Goal: Use online tool/utility: Utilize a website feature to perform a specific function

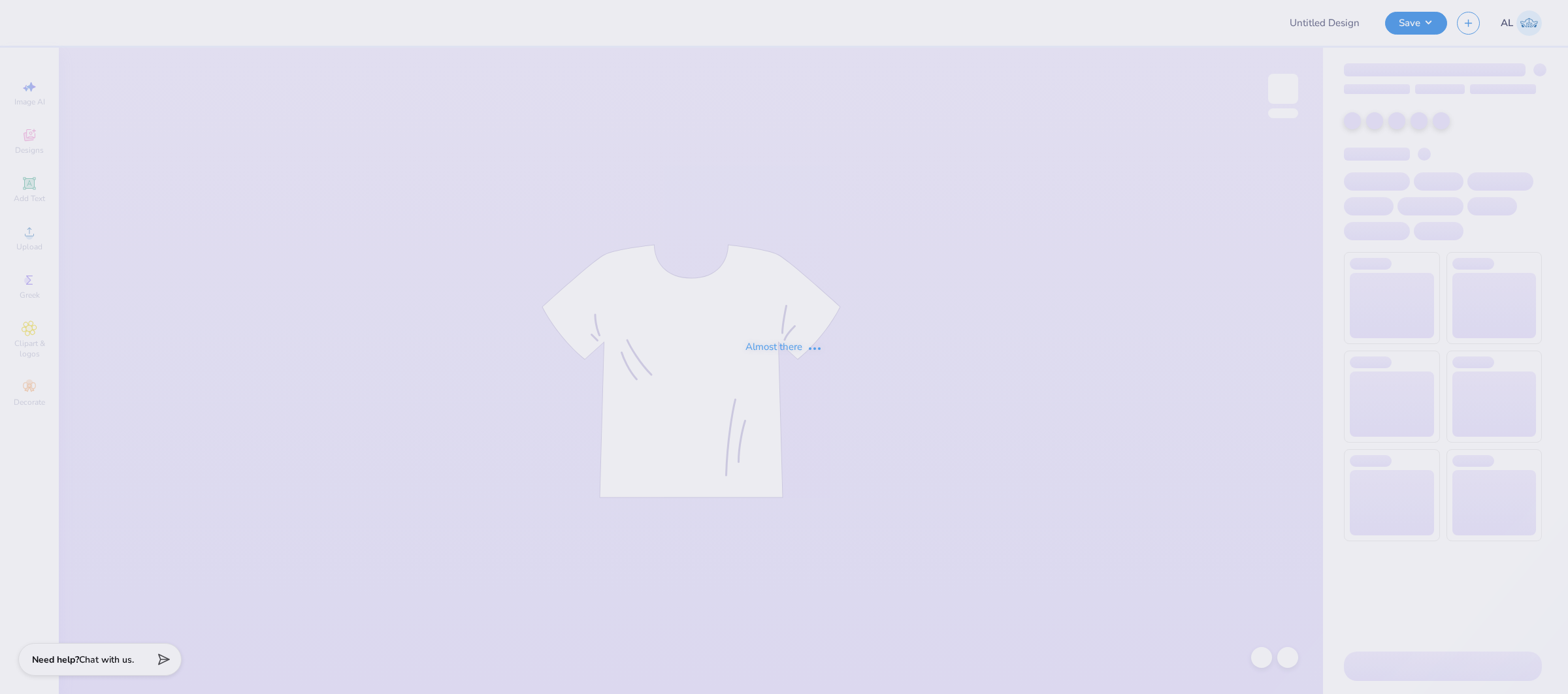
type input "FPS238879"
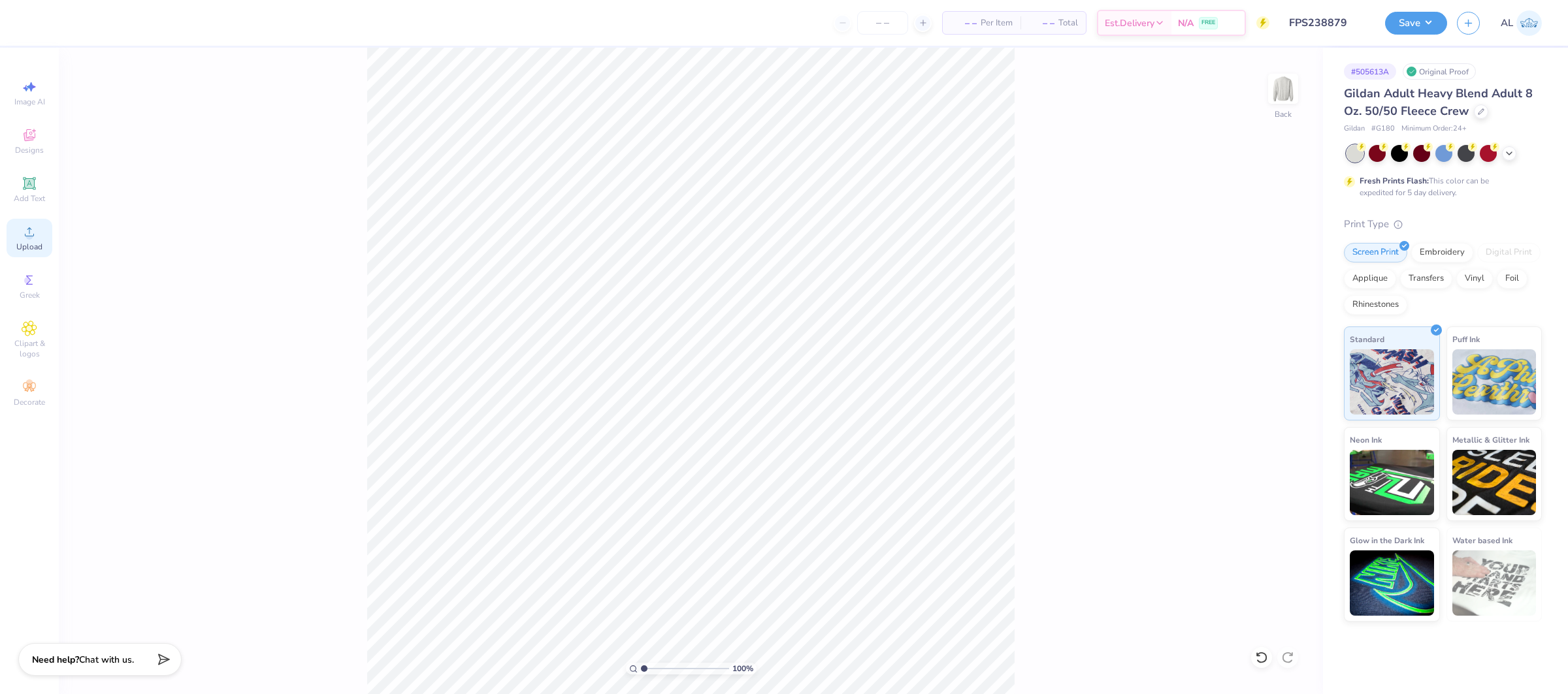
click at [36, 234] on icon at bounding box center [30, 232] width 15 height 15
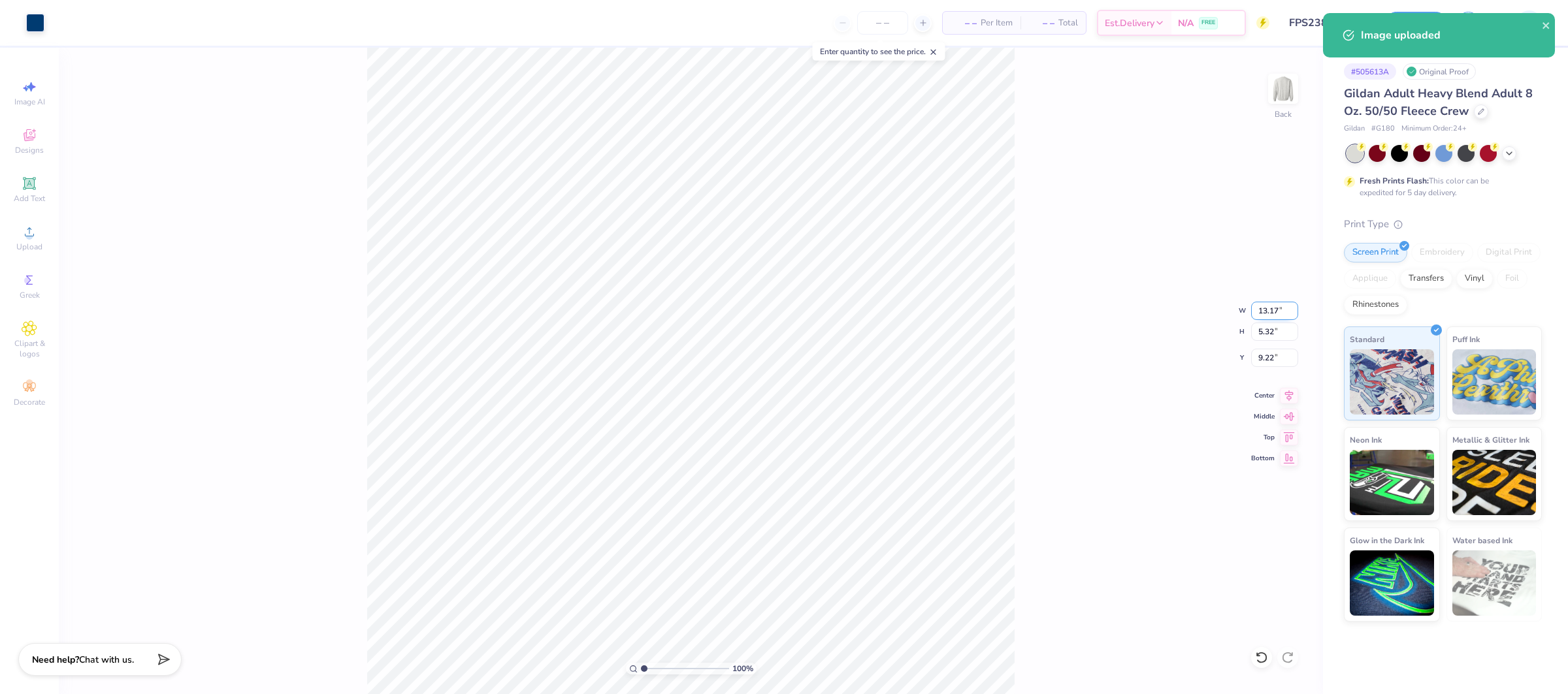
click at [1259, 307] on input "13.17" at bounding box center [1274, 310] width 47 height 18
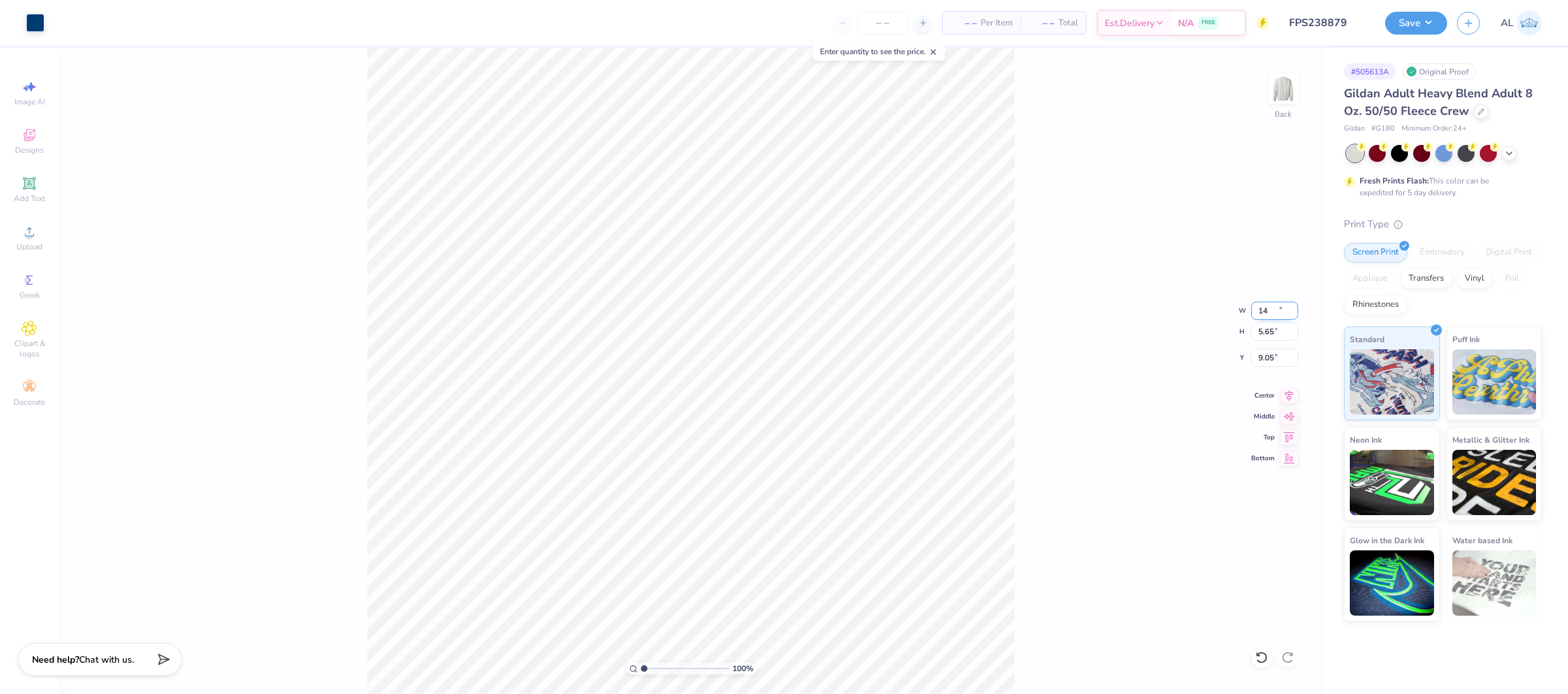
type input "14.00"
type input "5.65"
type input "9.05"
click at [1276, 312] on input "14.00" at bounding box center [1274, 310] width 47 height 18
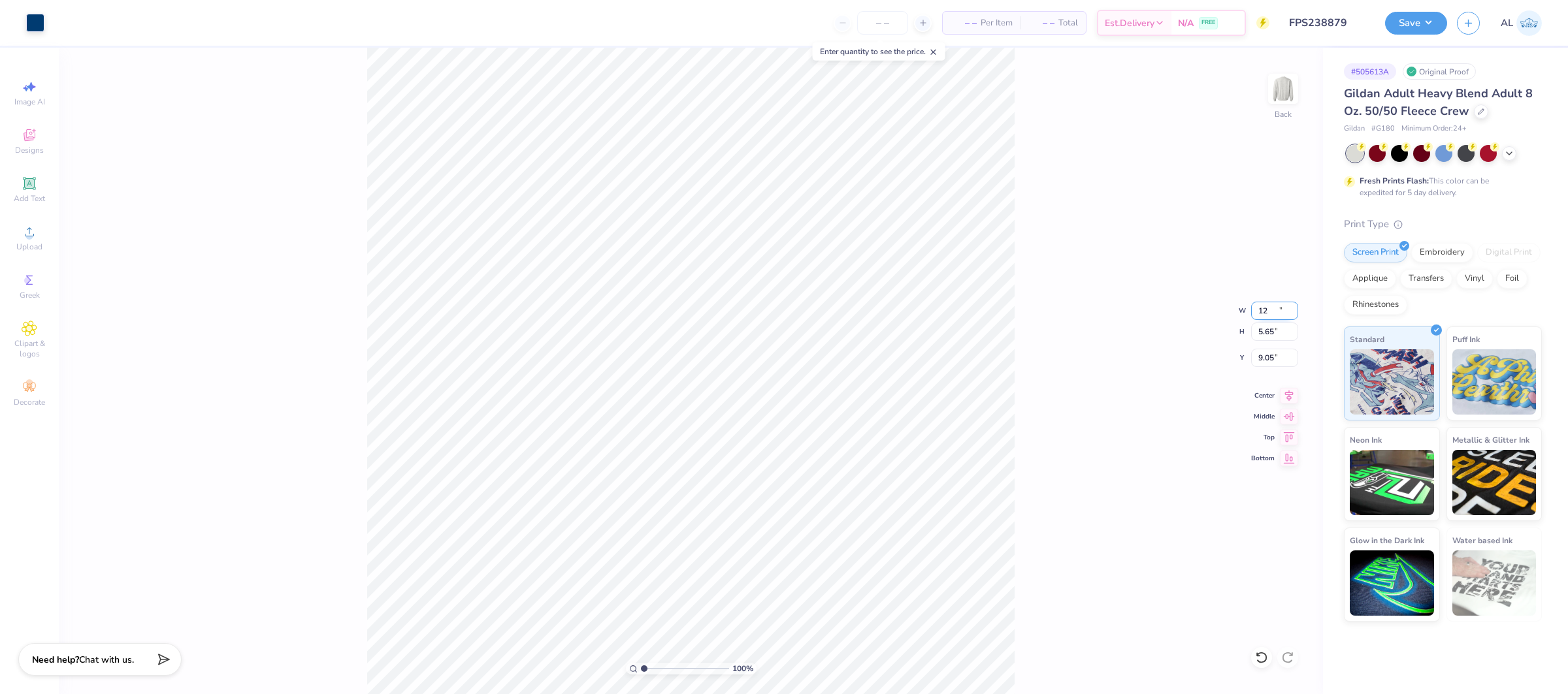
type input "12.00"
type input "4.85"
type input "9.45"
click at [1283, 392] on icon at bounding box center [1288, 393] width 18 height 15
click at [1266, 360] on input "9.45" at bounding box center [1274, 357] width 47 height 18
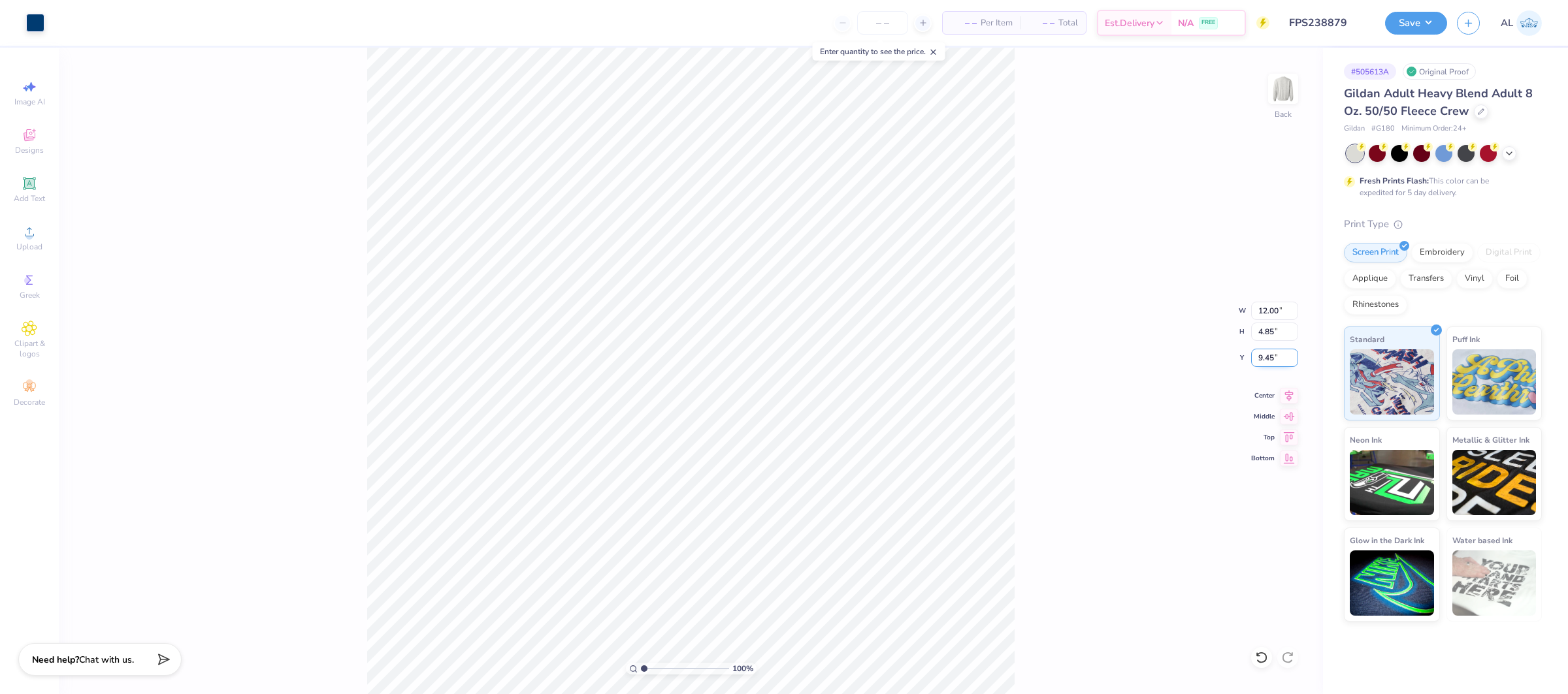
click at [1266, 360] on input "9.45" at bounding box center [1274, 357] width 47 height 18
type input "3.00"
click at [34, 236] on icon at bounding box center [30, 232] width 15 height 15
type input "13.61"
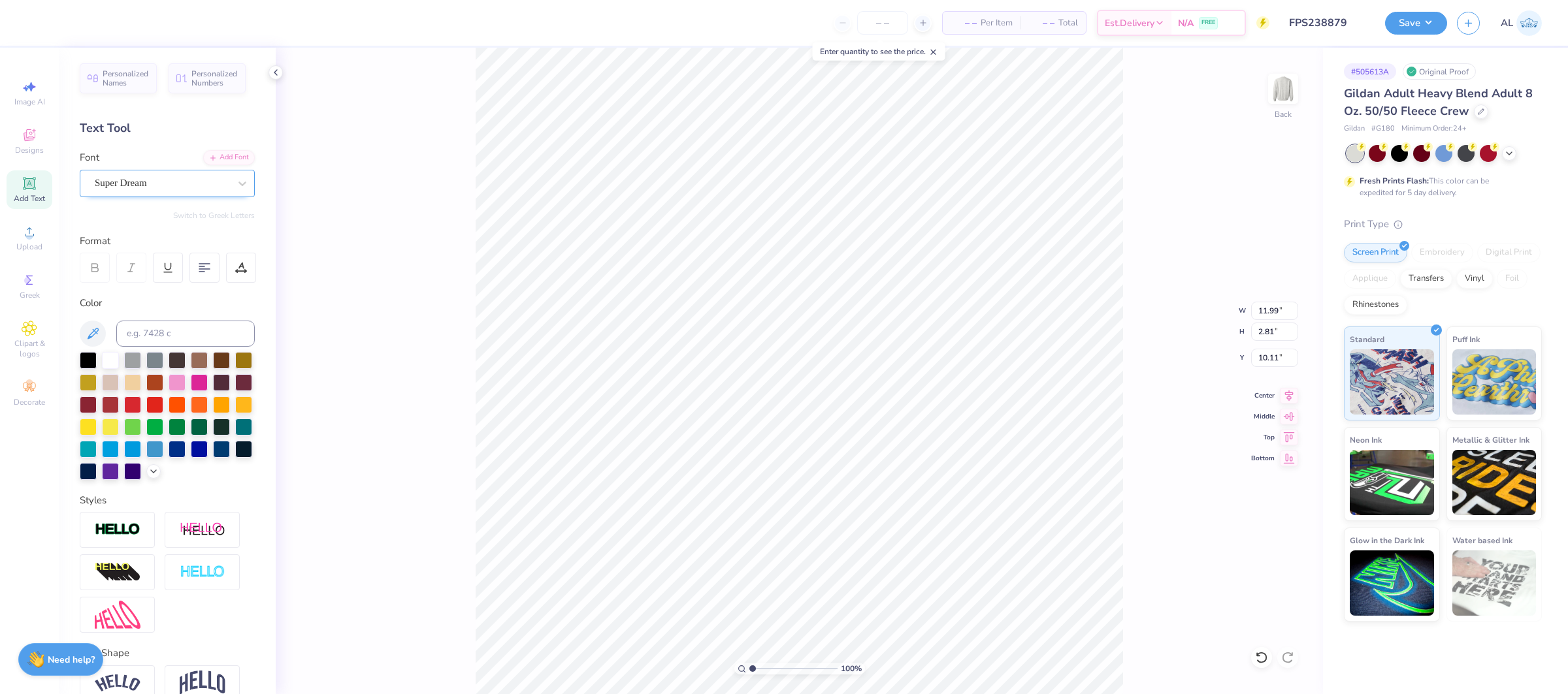
click at [134, 178] on div "Super Dream" at bounding box center [162, 183] width 137 height 20
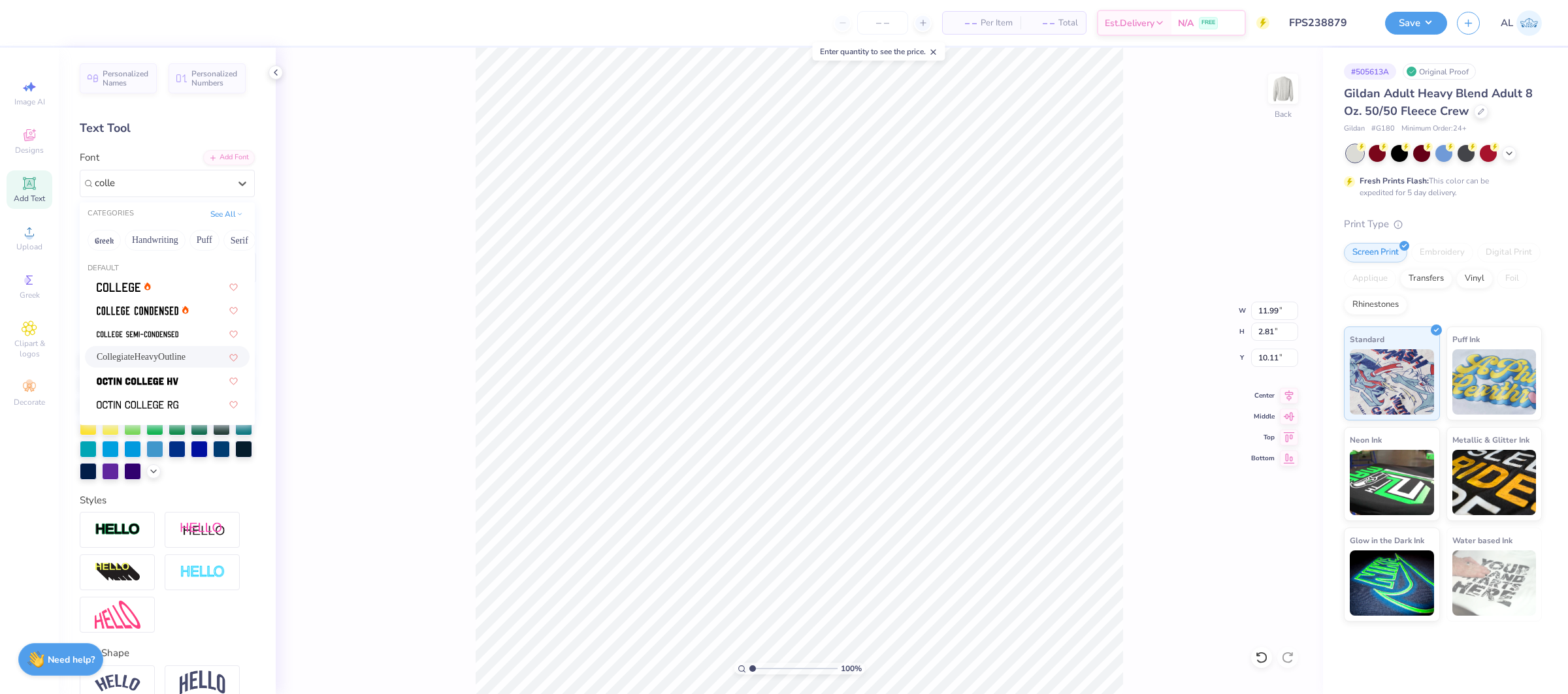
click at [177, 363] on span "CollegiateHeavyOutline" at bounding box center [141, 357] width 89 height 13
type input "colle"
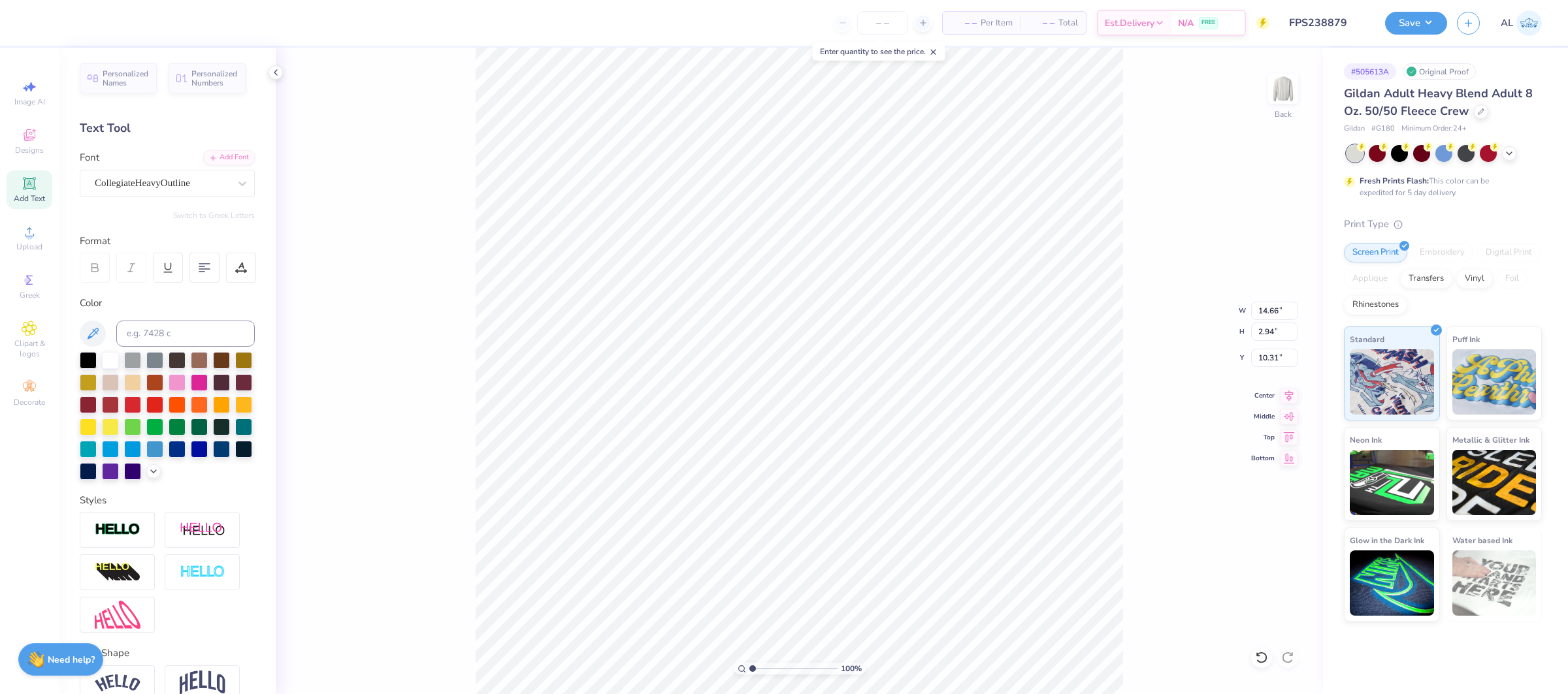
type input "14.66"
type input "2.94"
type input "10.31"
type input "15.00"
type input "6.65"
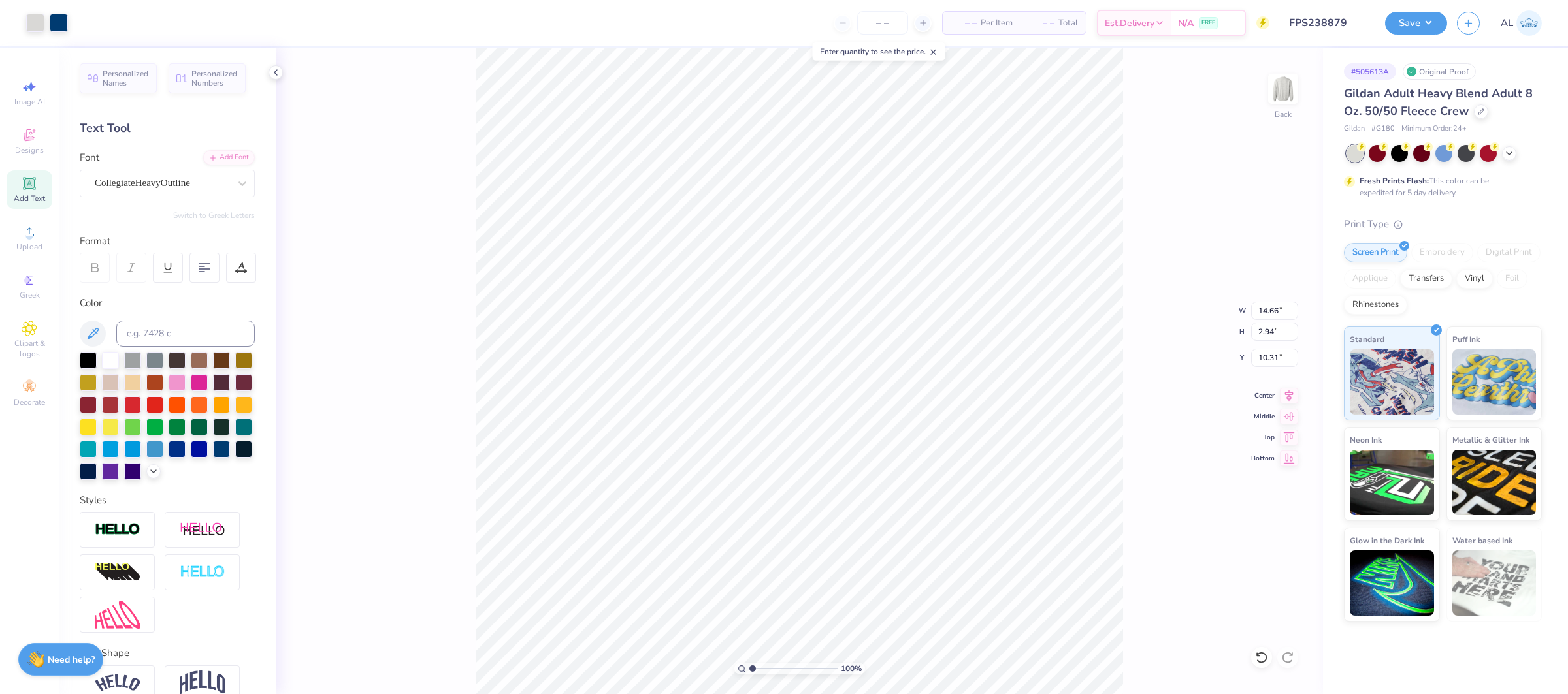
type input "13.61"
type input "9.60"
type input "1.05"
type input "12.89"
click at [139, 194] on div "Super Dream" at bounding box center [167, 183] width 175 height 28
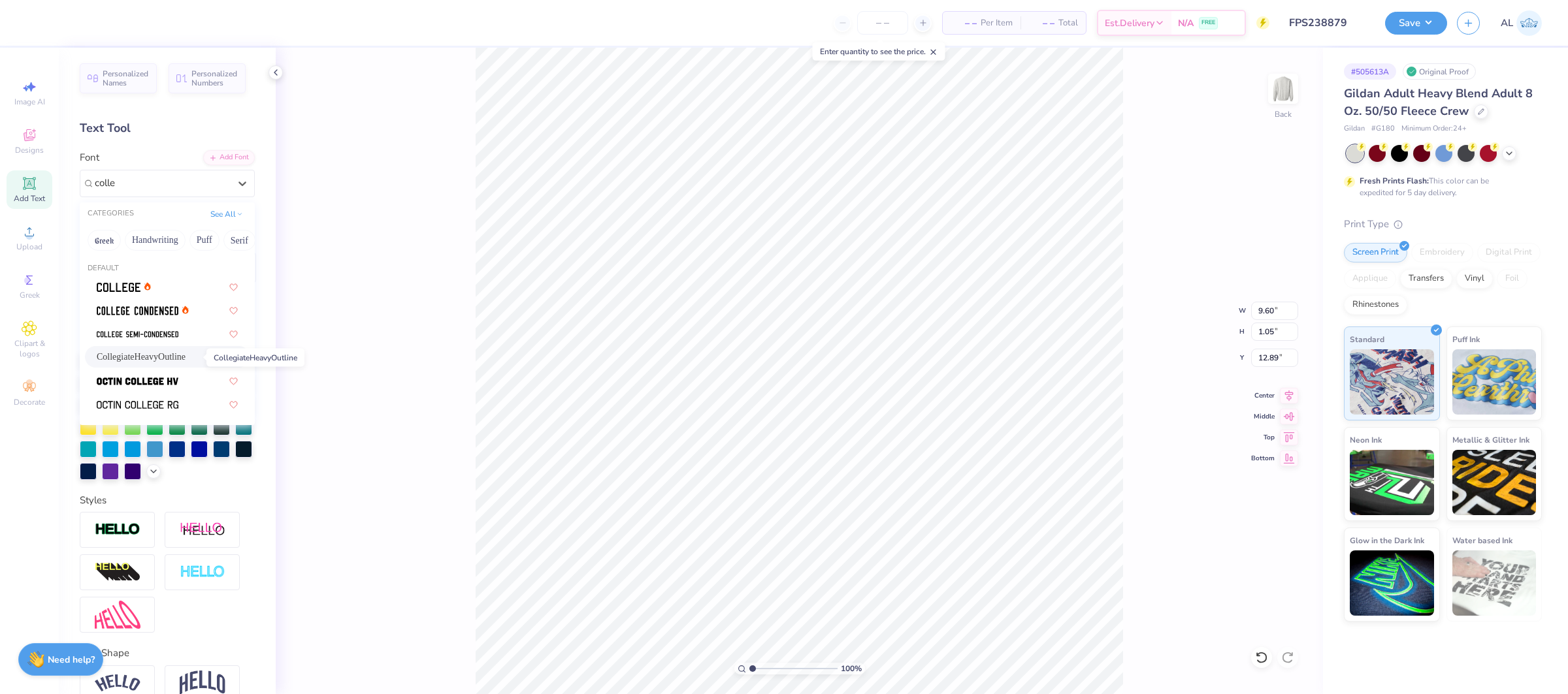
click at [168, 360] on span "CollegiateHeavyOutline" at bounding box center [141, 357] width 89 height 13
type input "colle"
type input "9.88"
type input "13.00"
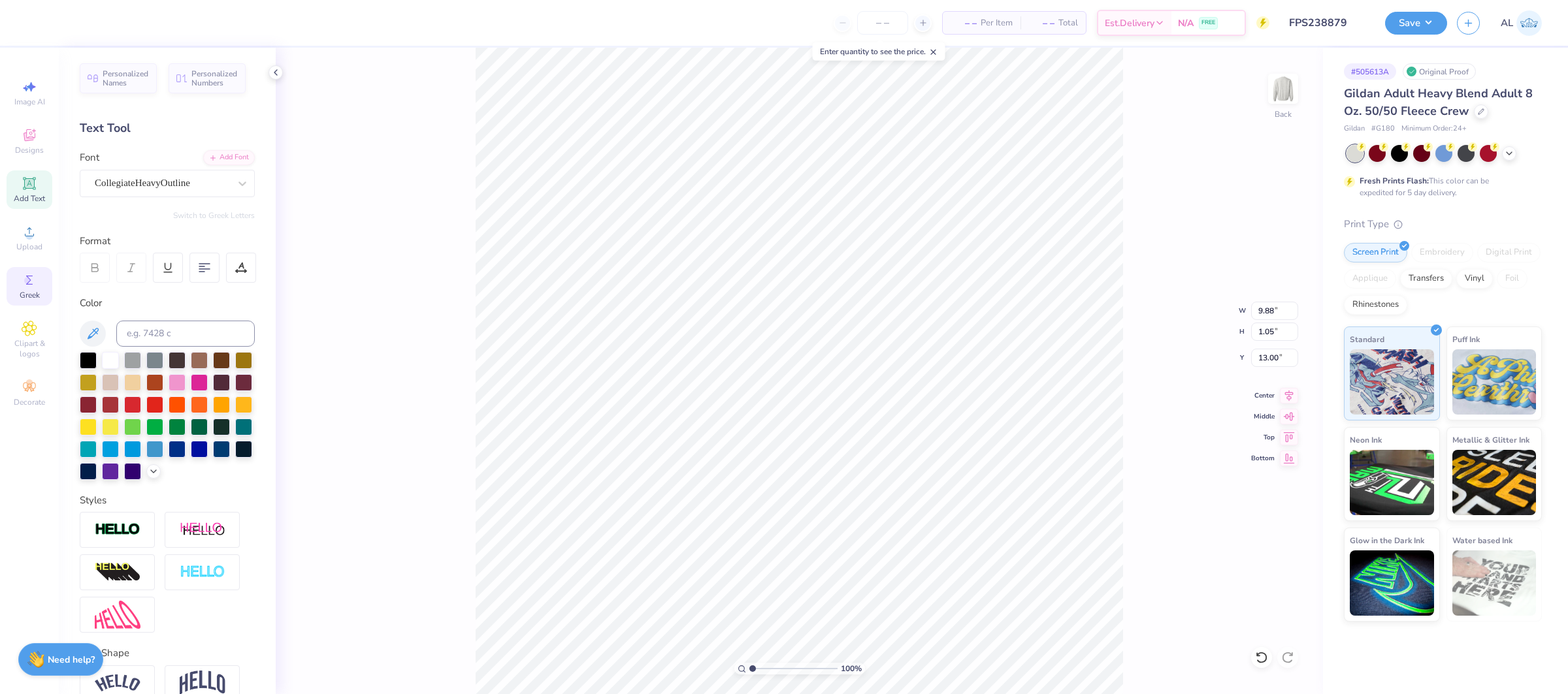
type input "14.66"
type input "3.74"
type input "10.31"
type input "15.00"
type input "9.95"
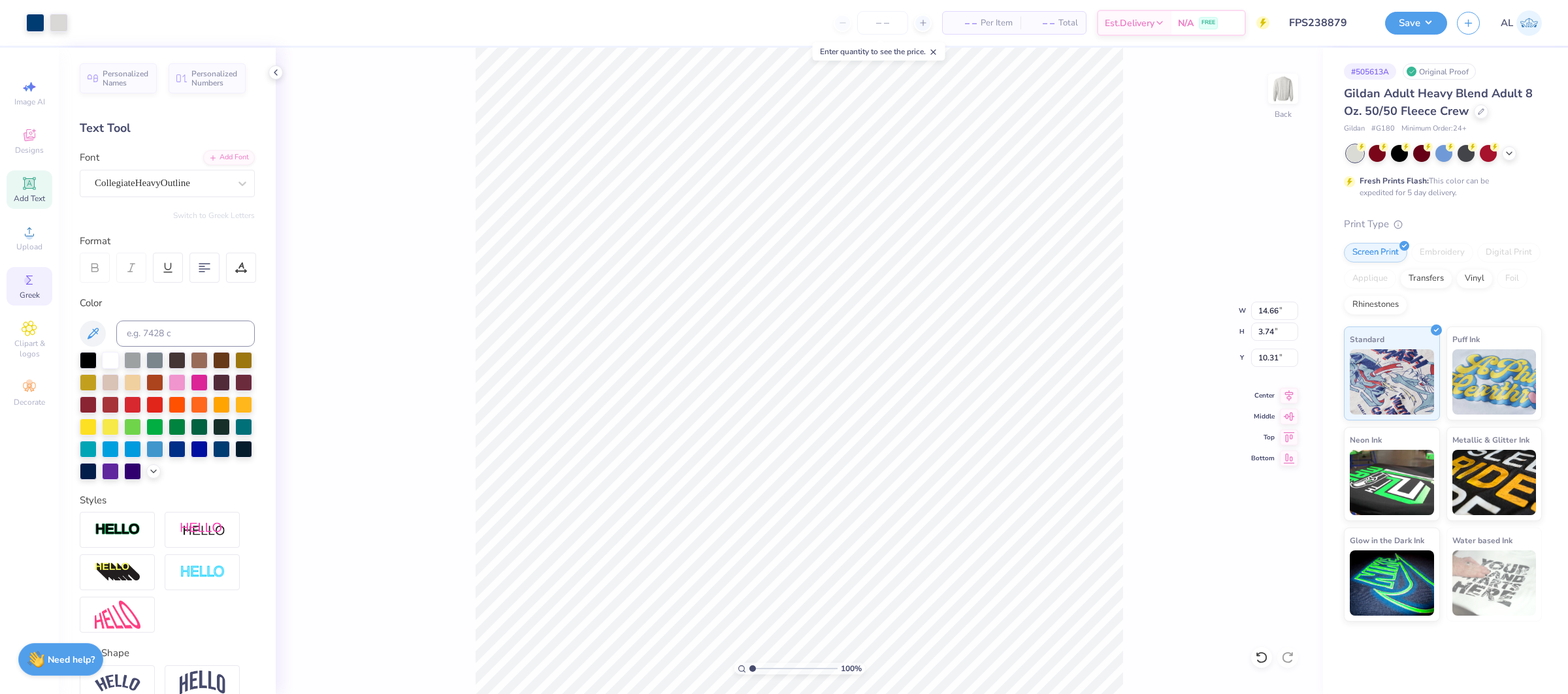
type input "5.16"
type input "12.13"
type input "8.05"
type input "2.28"
type input "4.87"
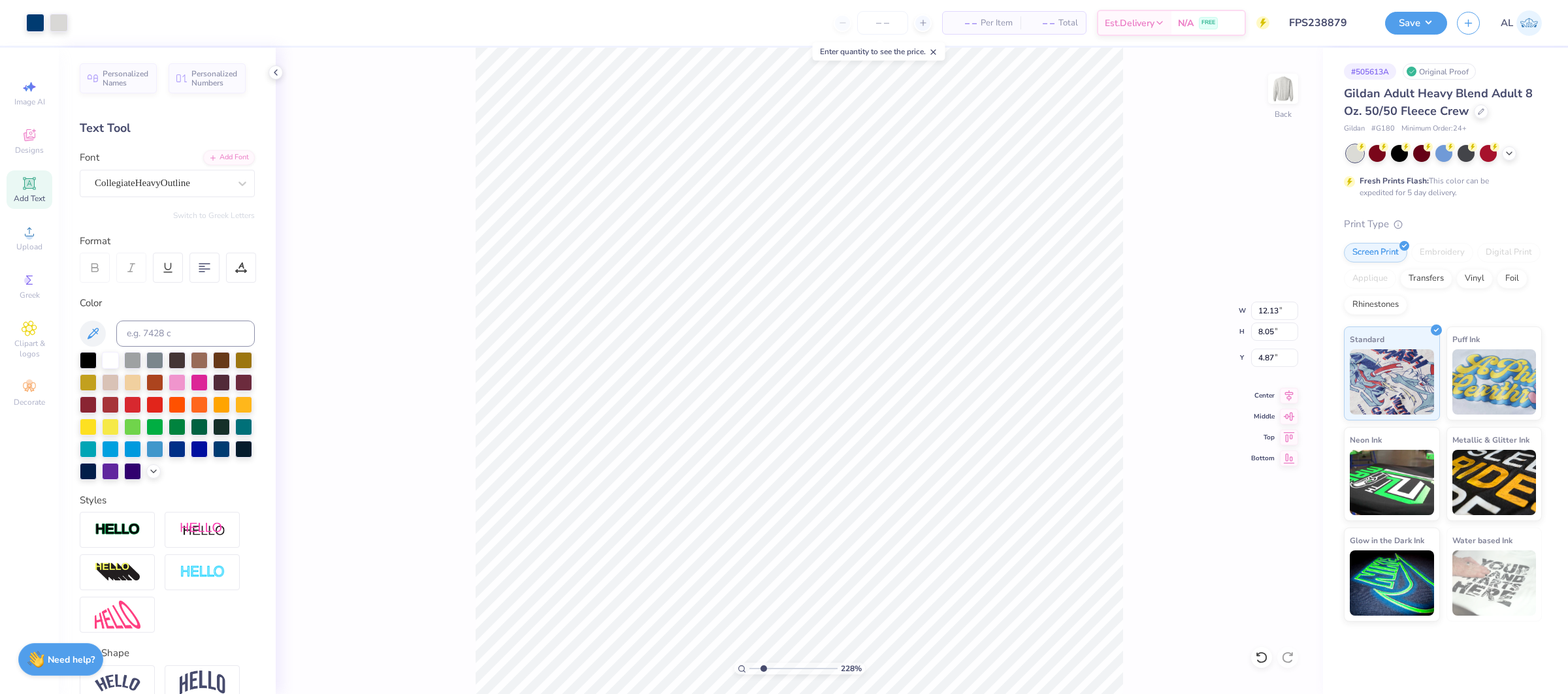
type input "2.28"
click at [763, 671] on input "range" at bounding box center [794, 669] width 88 height 11
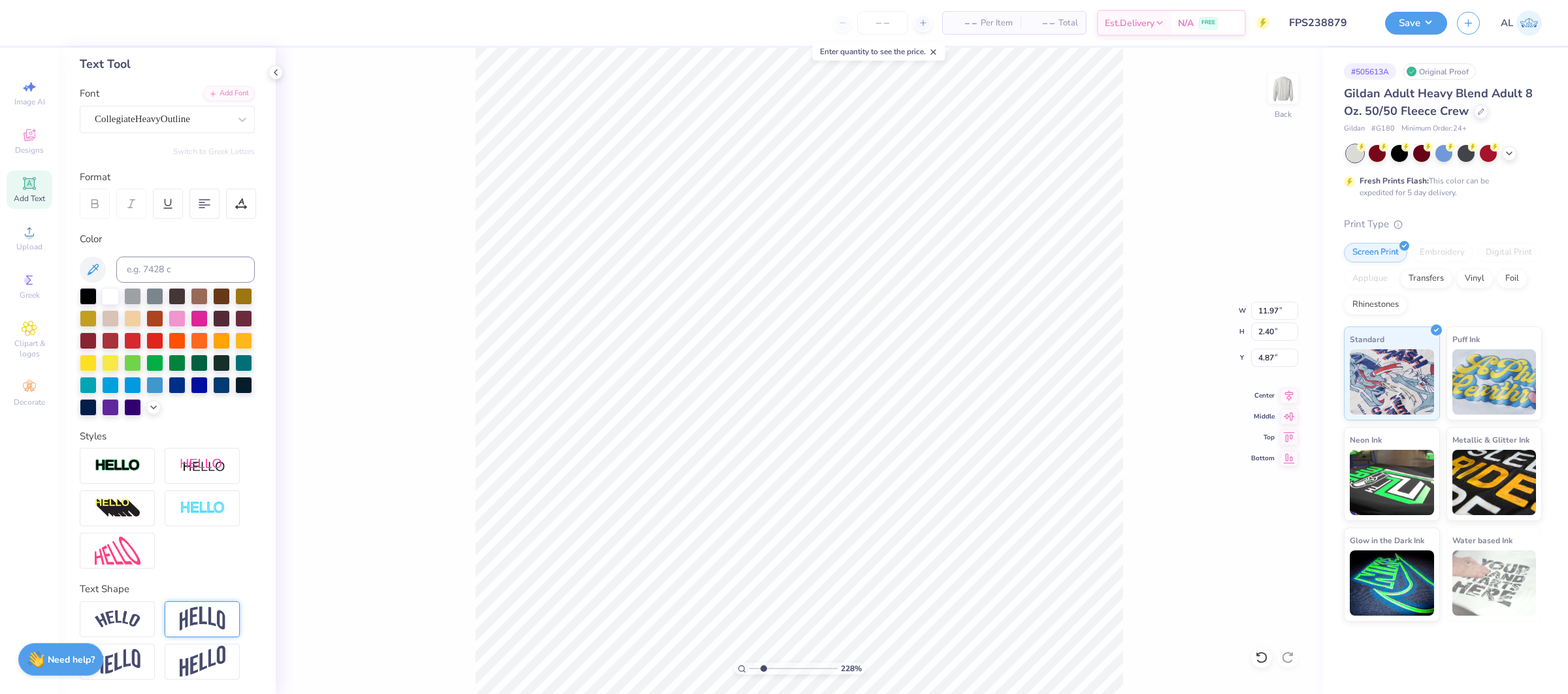
click at [206, 616] on img at bounding box center [203, 619] width 46 height 25
type input "5.06"
type input "3.54"
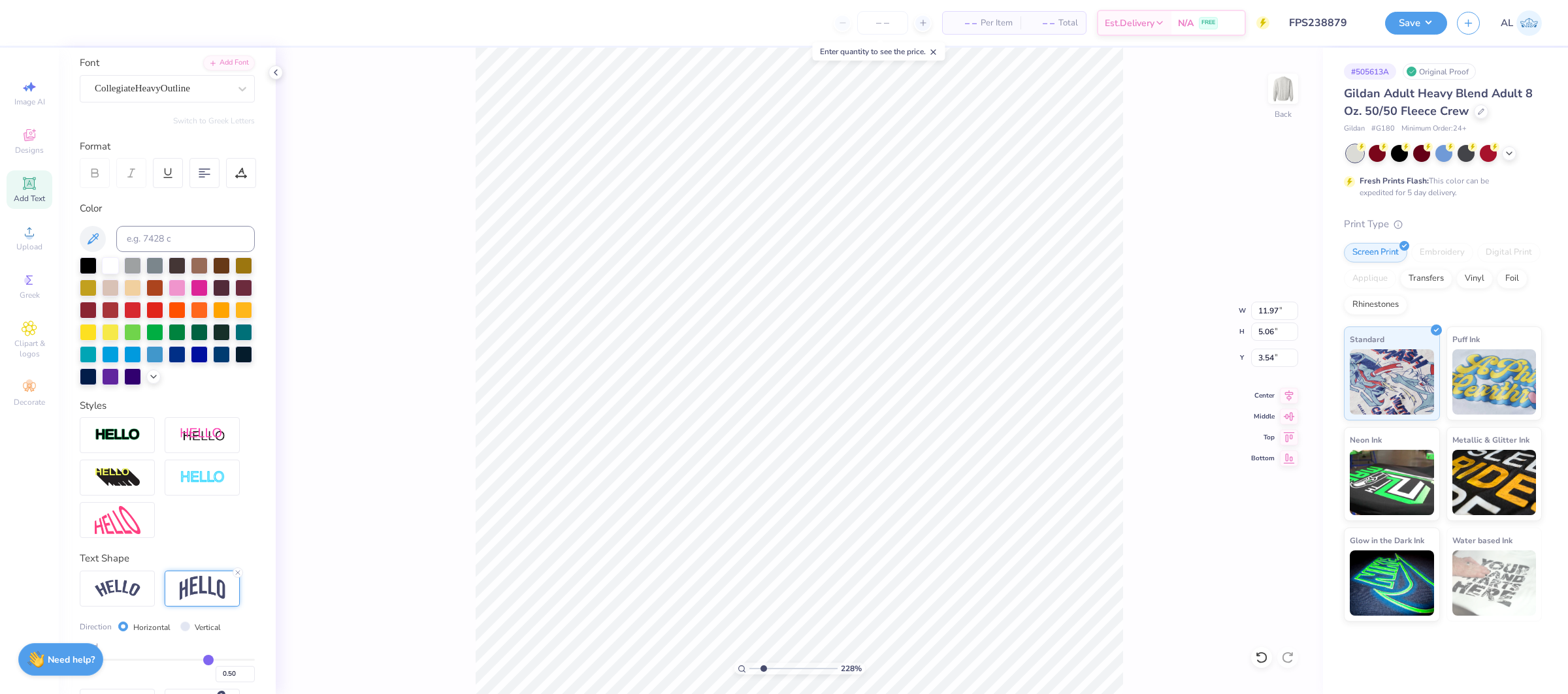
scroll to position [141, 0]
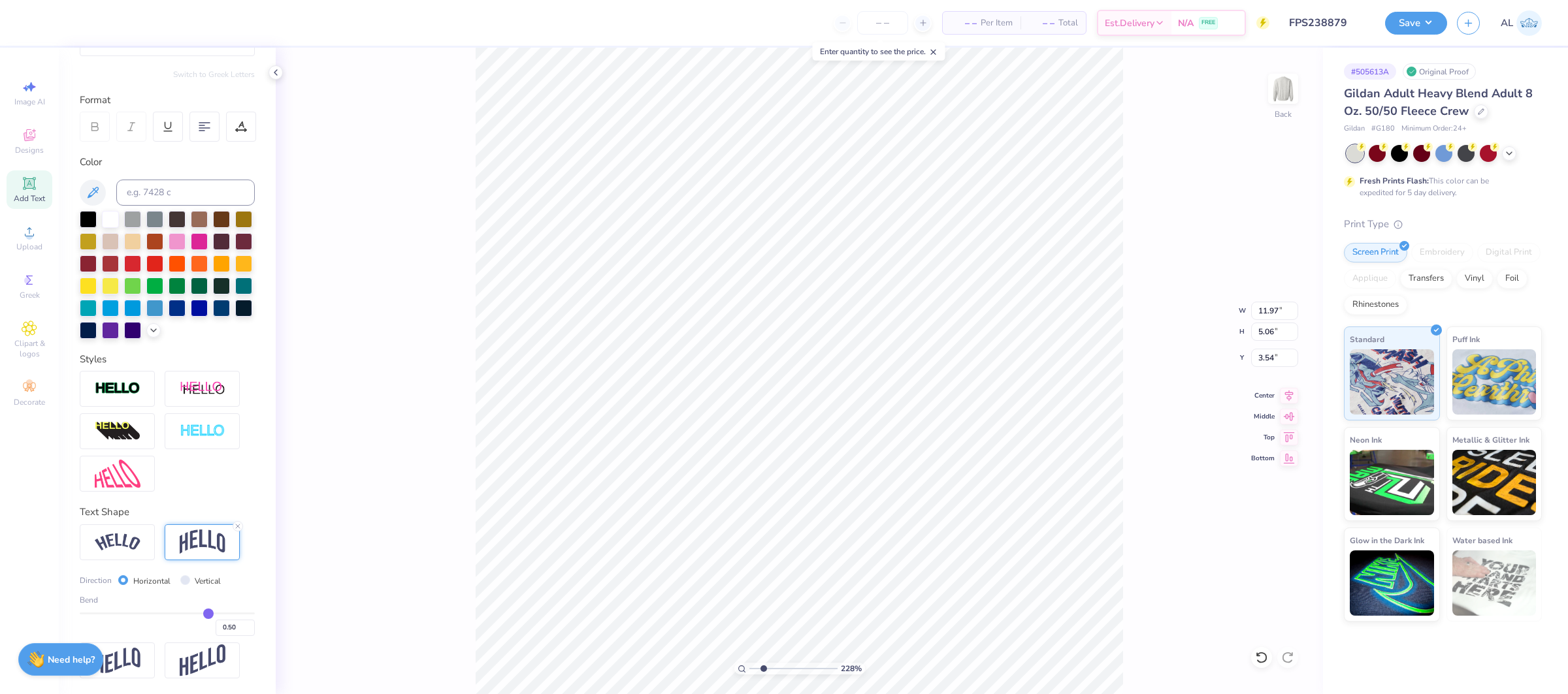
type input "0.49"
type input "0.48"
type input "0.47"
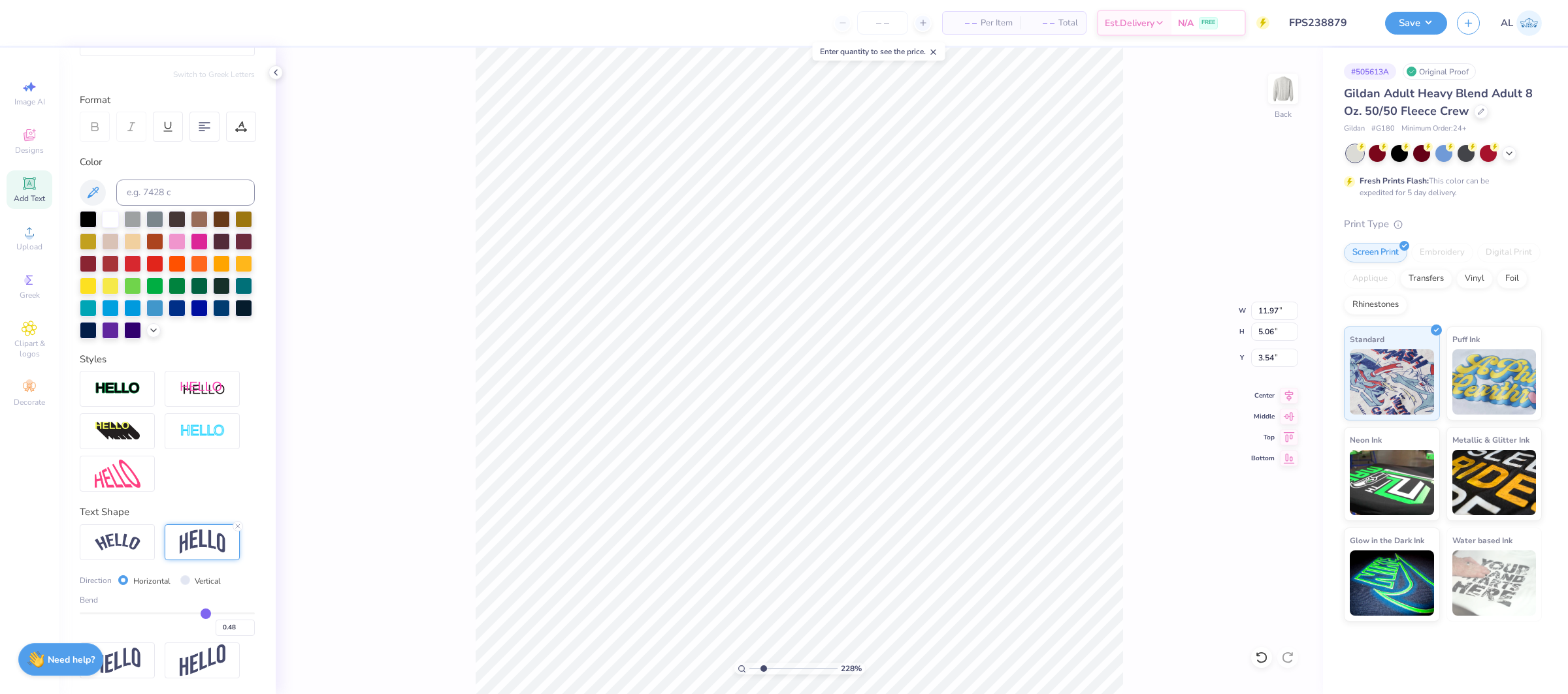
type input "0.47"
type input "0.46"
type input "0.45"
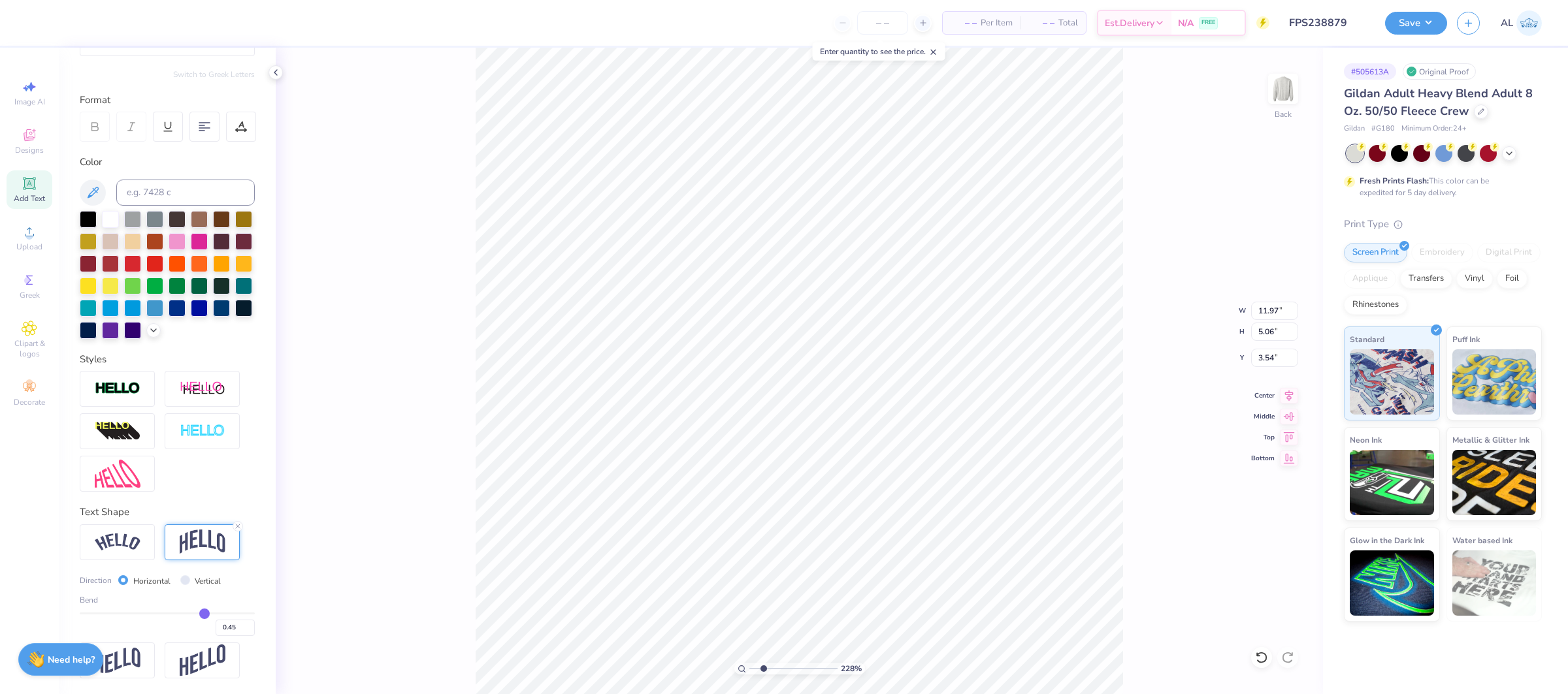
type input "0.45"
click at [204, 615] on input "range" at bounding box center [167, 614] width 175 height 2
type input "4.78"
type input "3.68"
type input "0.44"
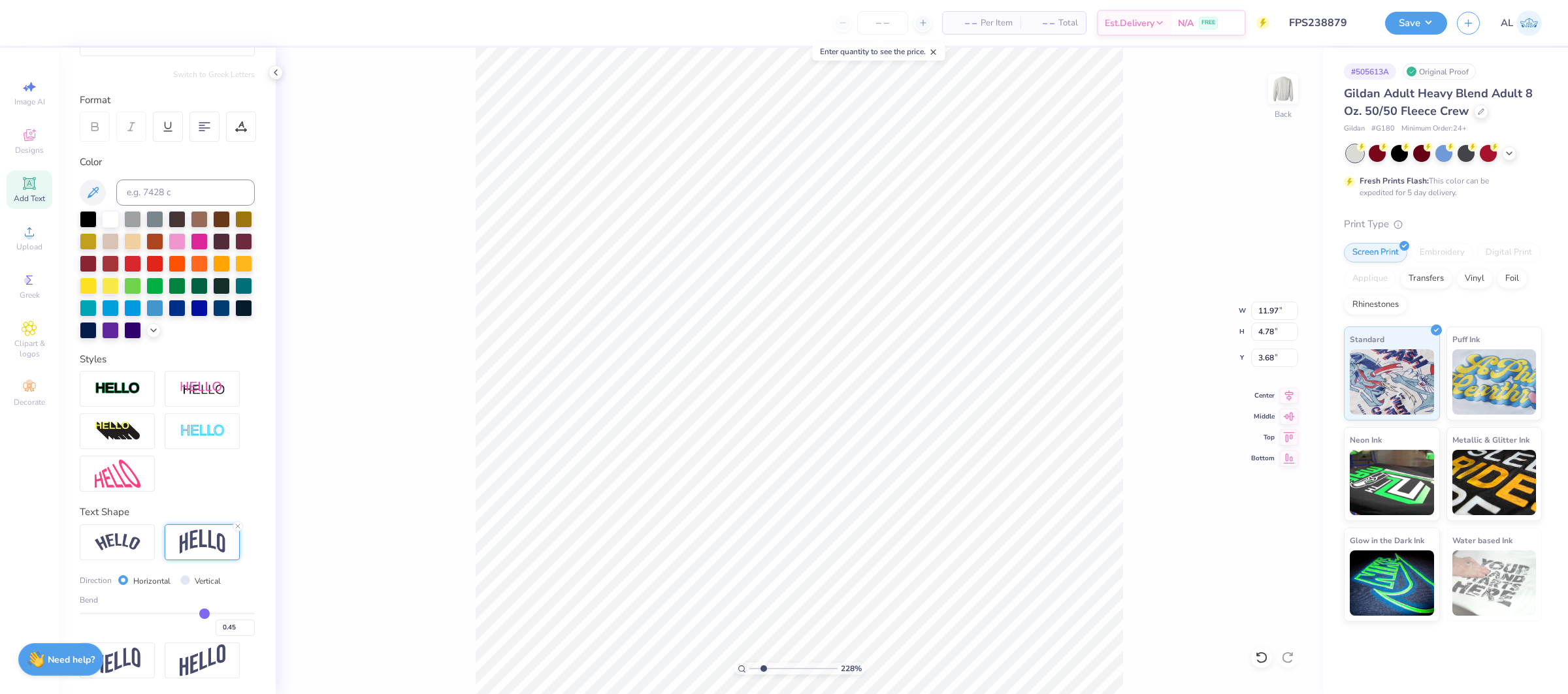
type input "0.44"
type input "0.43"
type input "0.42"
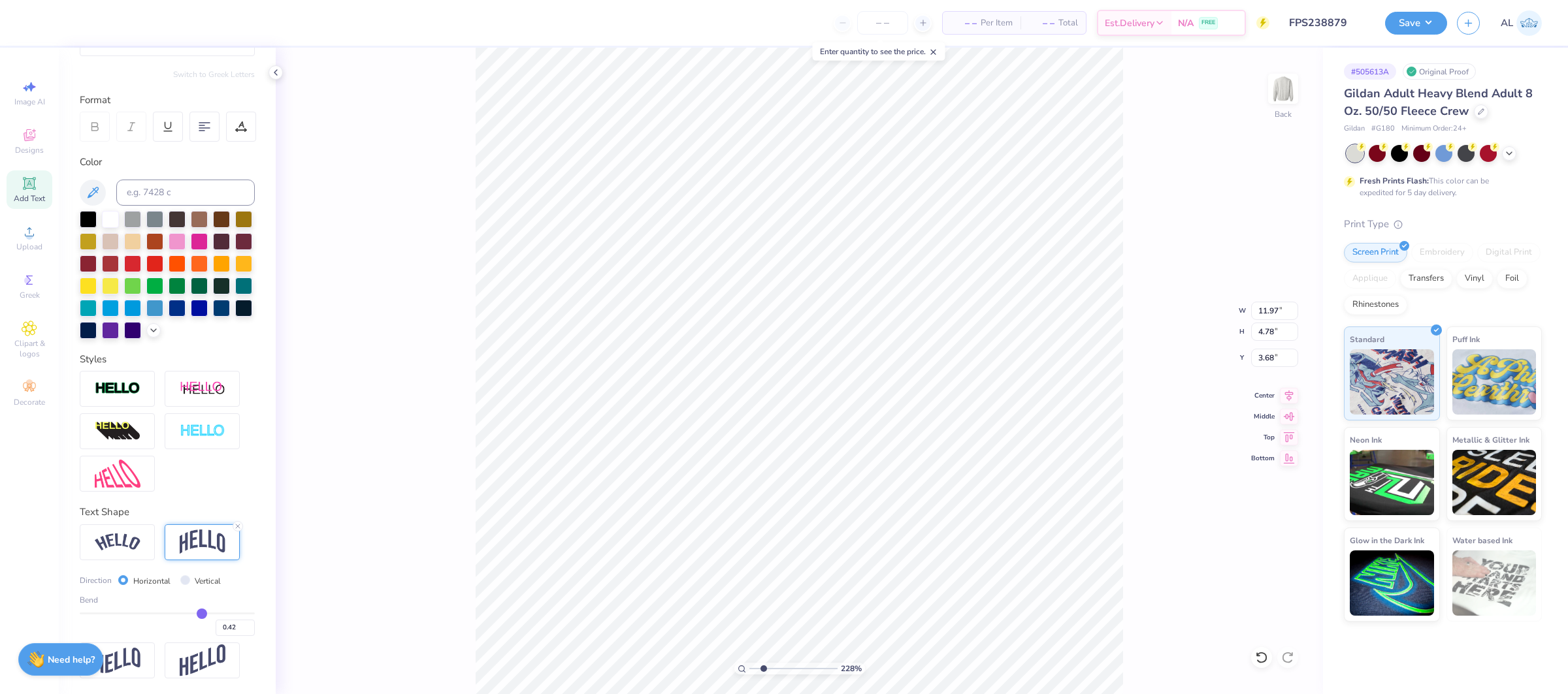
type input "0.41"
type input "0.4"
type input "0.40"
type input "0.39"
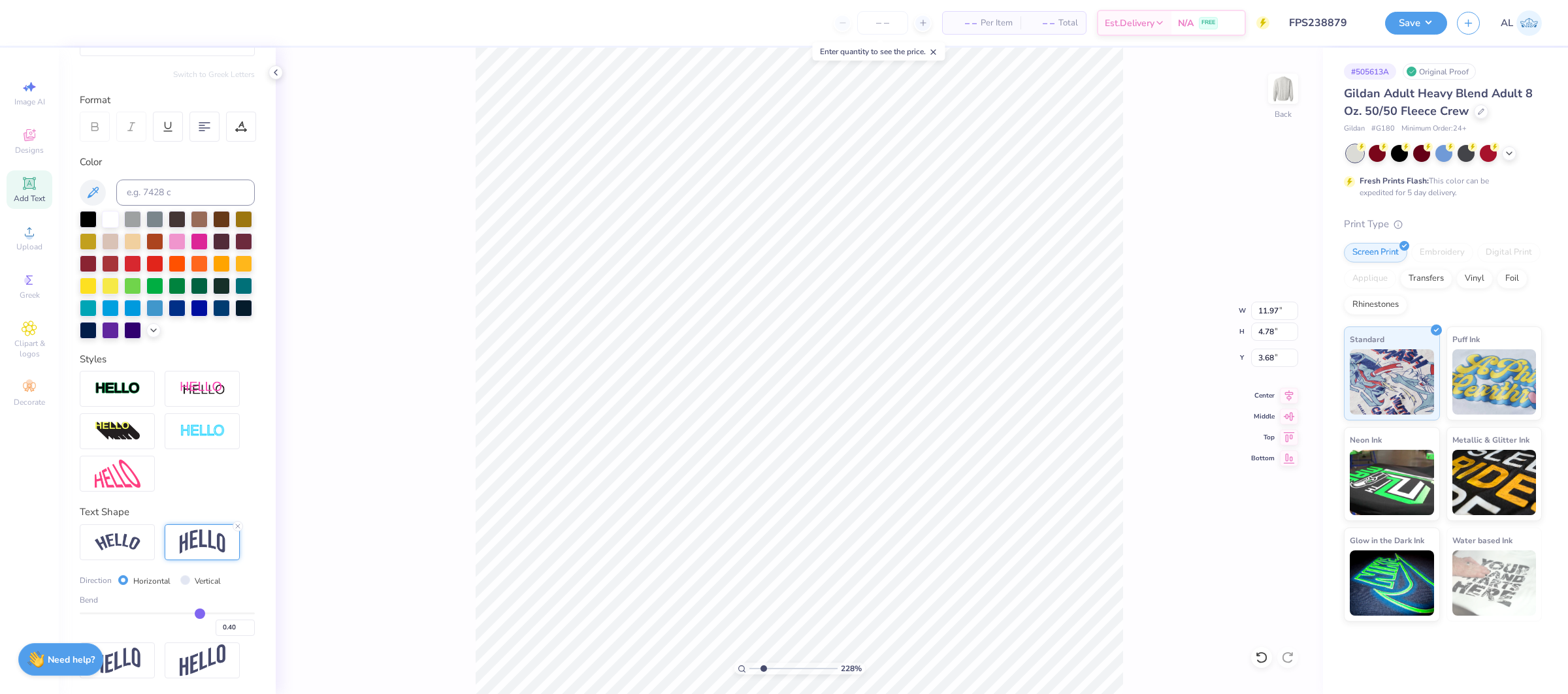
type input "0.39"
type input "0.38"
type input "0.37"
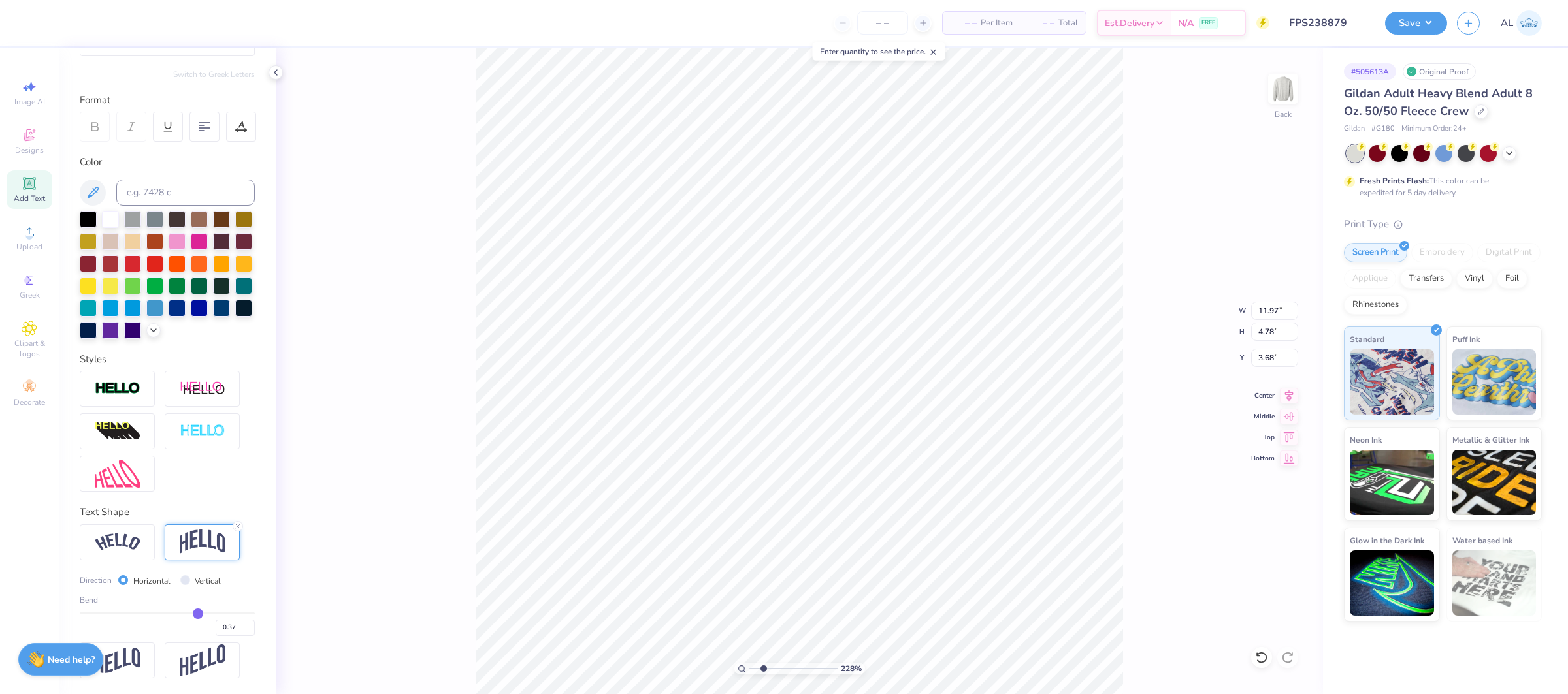
type input "0.36"
type input "0.35"
type input "0.34"
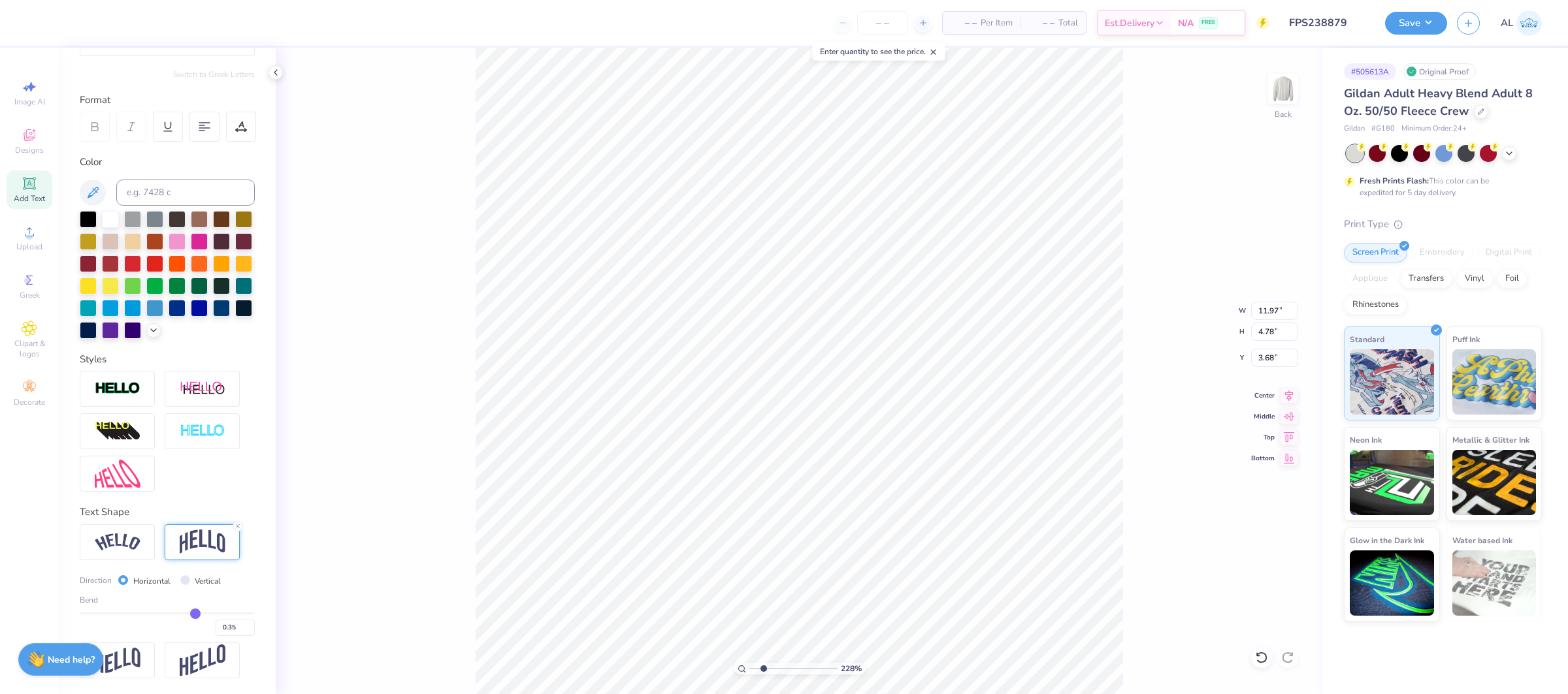
type input "0.34"
drag, startPoint x: 205, startPoint y: 616, endPoint x: 195, endPoint y: 617, distance: 10.0
type input "0.34"
click at [195, 615] on input "range" at bounding box center [167, 614] width 175 height 2
type input "4.18"
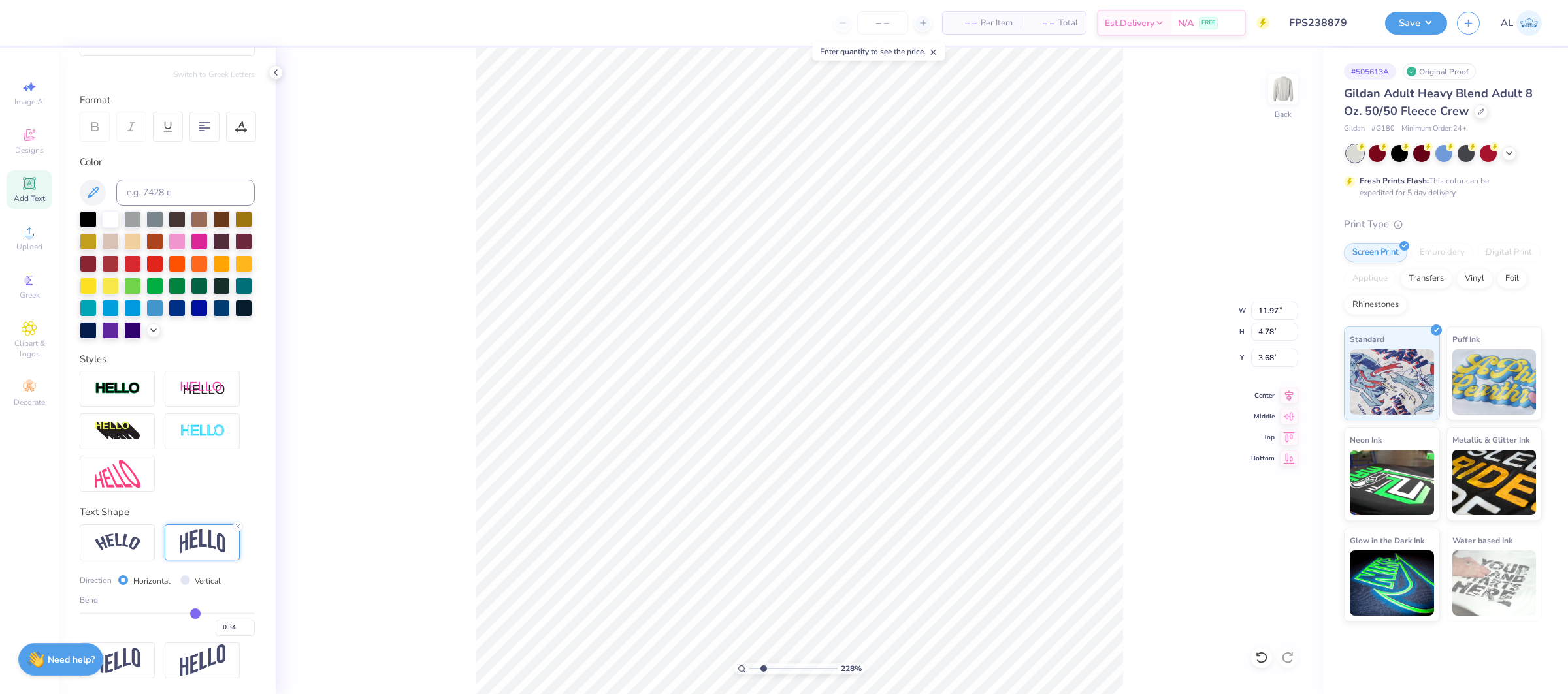
type input "3.98"
type input "0.18"
click at [182, 615] on input "range" at bounding box center [167, 614] width 175 height 2
type input "2.63"
type input "0.18"
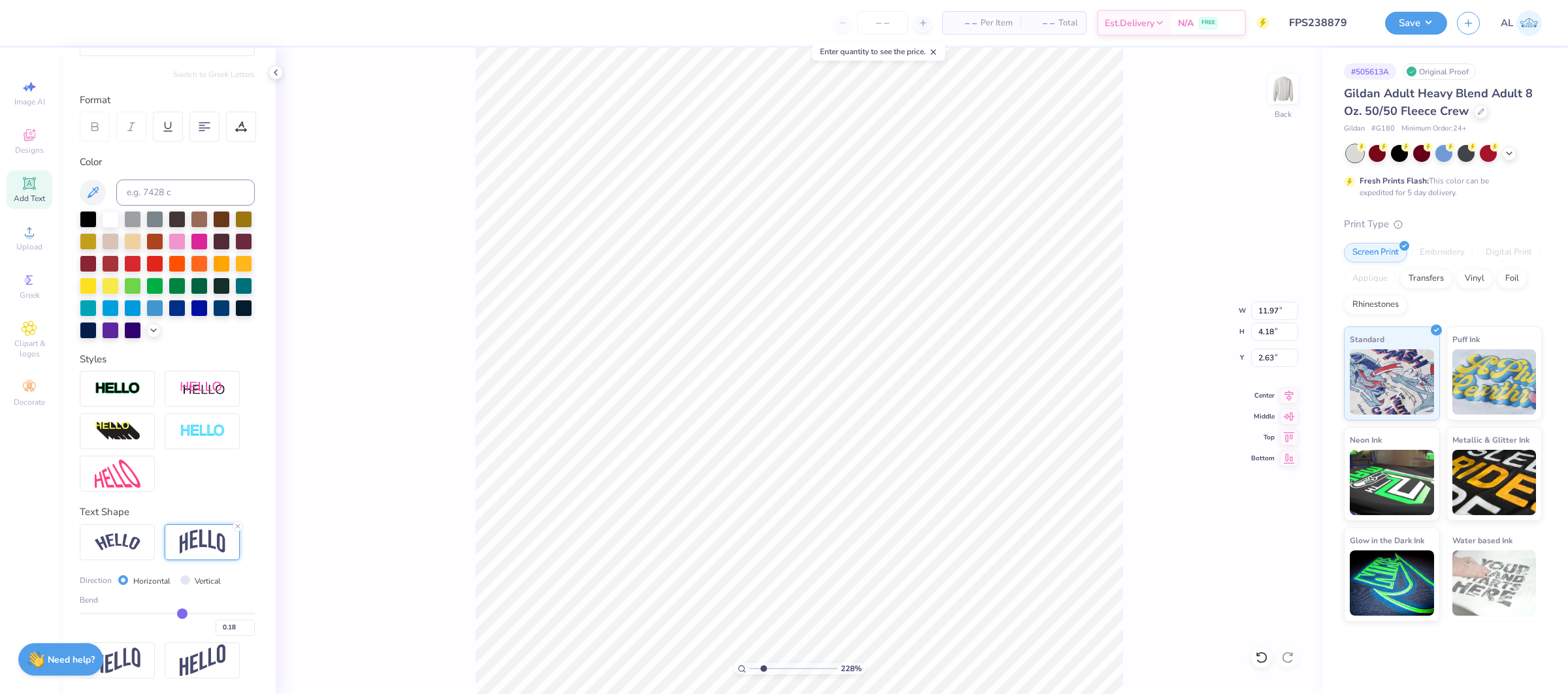
type input "3.33"
type input "3.05"
click at [249, 626] on input "0.19" at bounding box center [235, 628] width 39 height 16
click at [249, 626] on input "0.2" at bounding box center [235, 628] width 39 height 16
click at [249, 626] on input "0.21" at bounding box center [235, 628] width 39 height 16
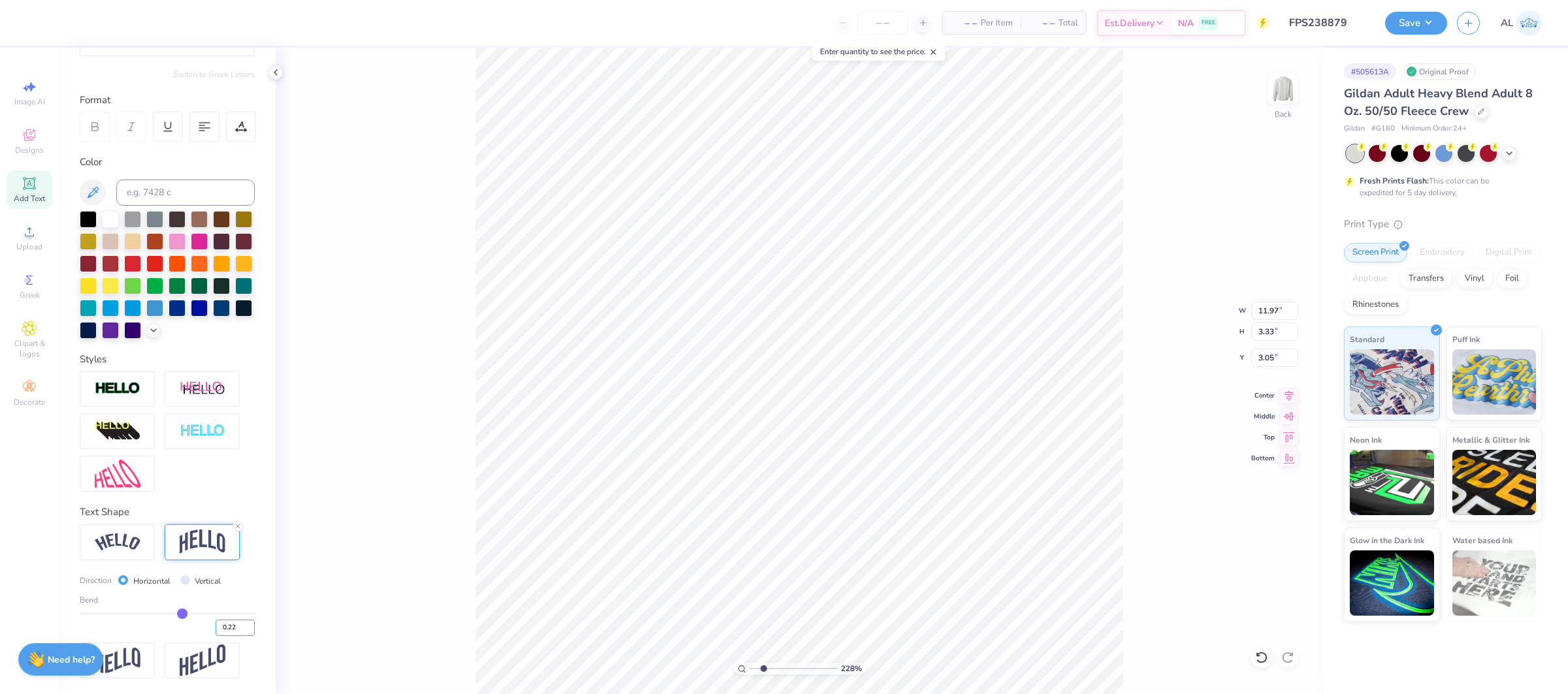
click at [249, 626] on input "0.22" at bounding box center [235, 628] width 39 height 16
type input "0.23"
click at [249, 626] on input "0.23" at bounding box center [235, 628] width 39 height 16
type input "0.23"
type input "3.59"
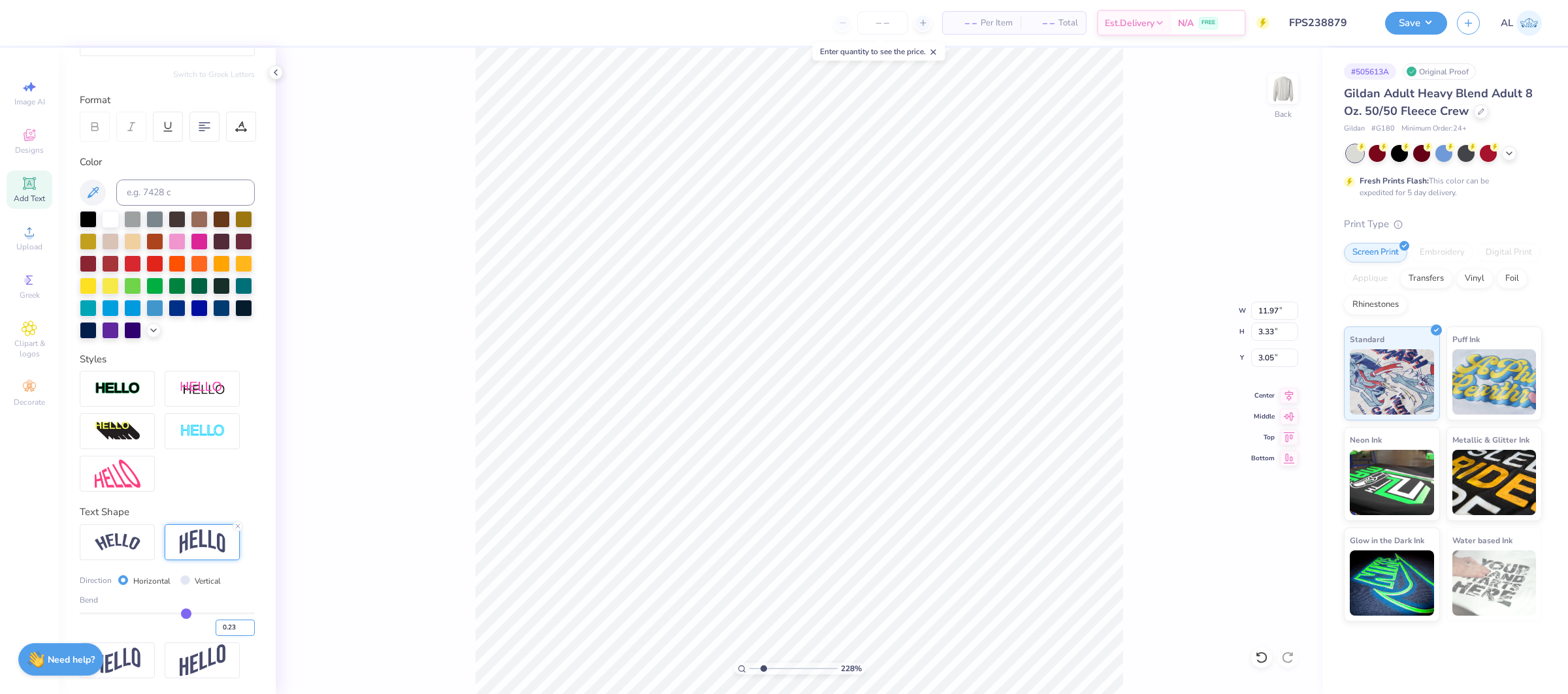
type input "2.92"
click at [244, 628] on input "0.24" at bounding box center [235, 628] width 39 height 16
type input "0.25"
click at [244, 628] on input "0.25" at bounding box center [235, 628] width 39 height 16
type input "0.25"
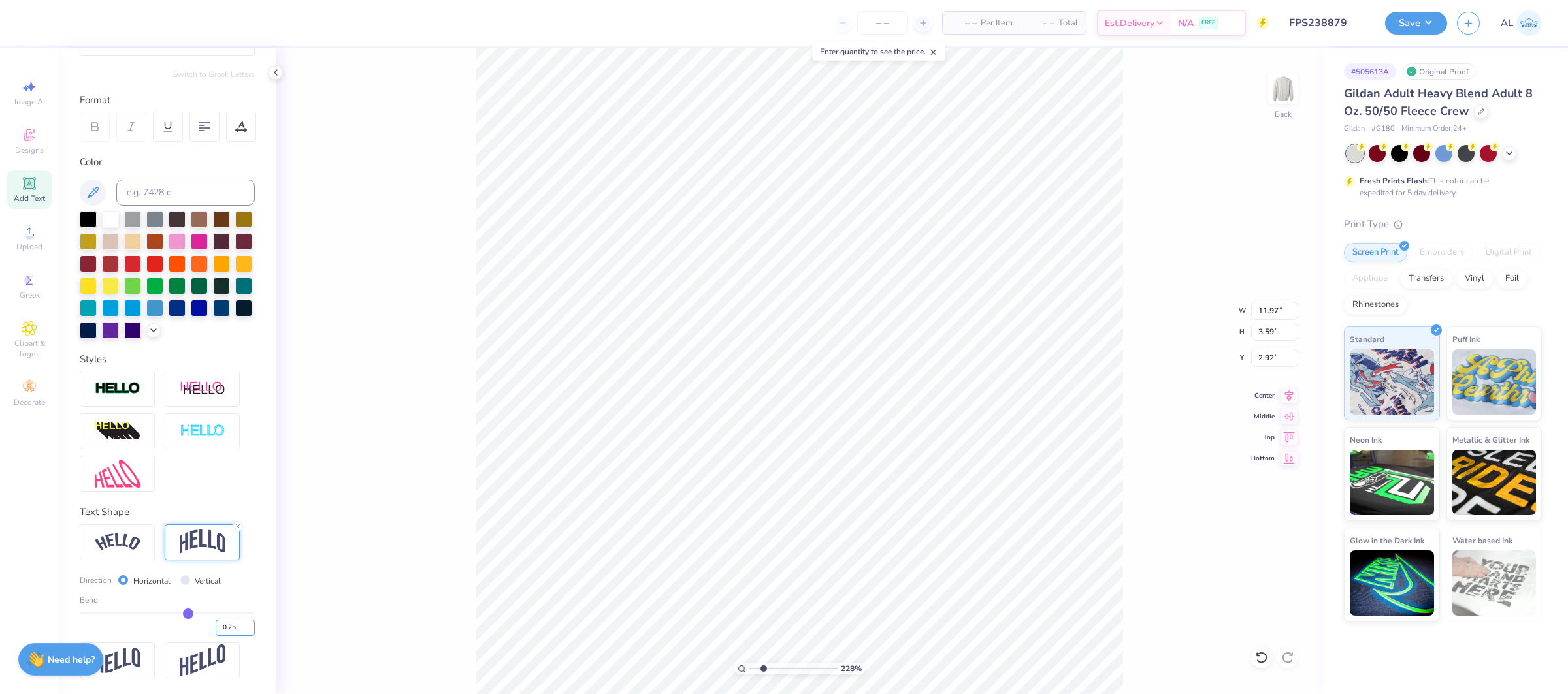
type input "3.70"
type input "2.87"
type input "0.28"
type input "3.86"
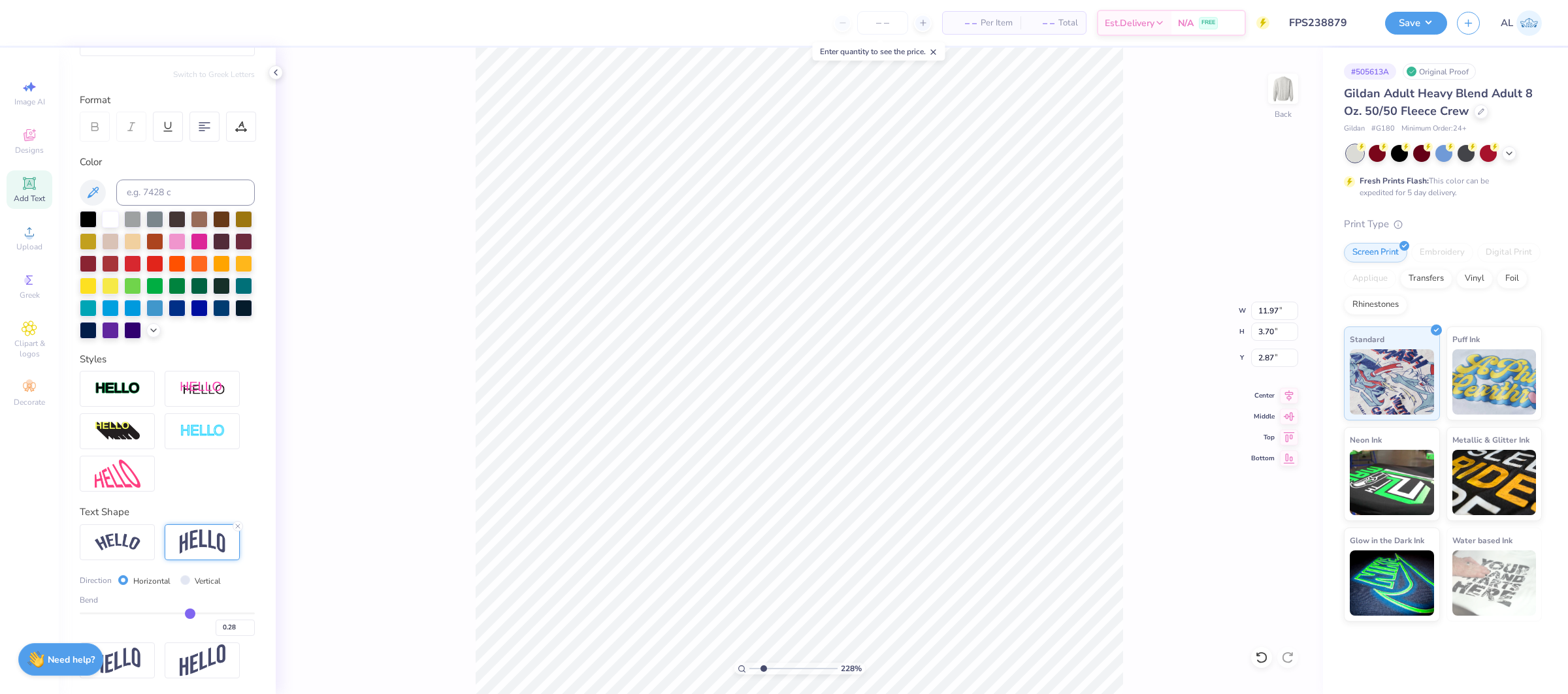
type input "3.81"
type input "8.07"
type input "0.86"
type input "7.07"
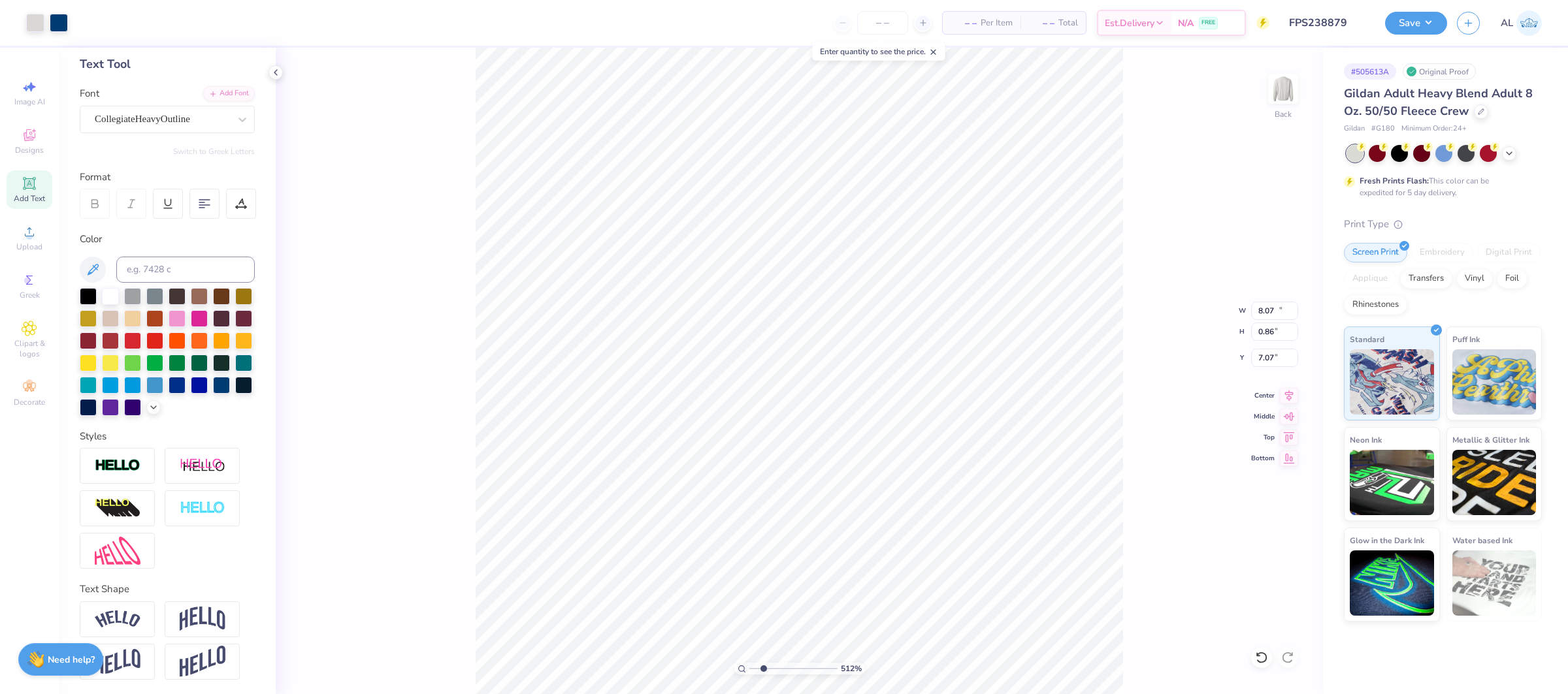
type input "5.12"
type input "12.25"
type input "5.43"
type input "2.49"
type input "5.12"
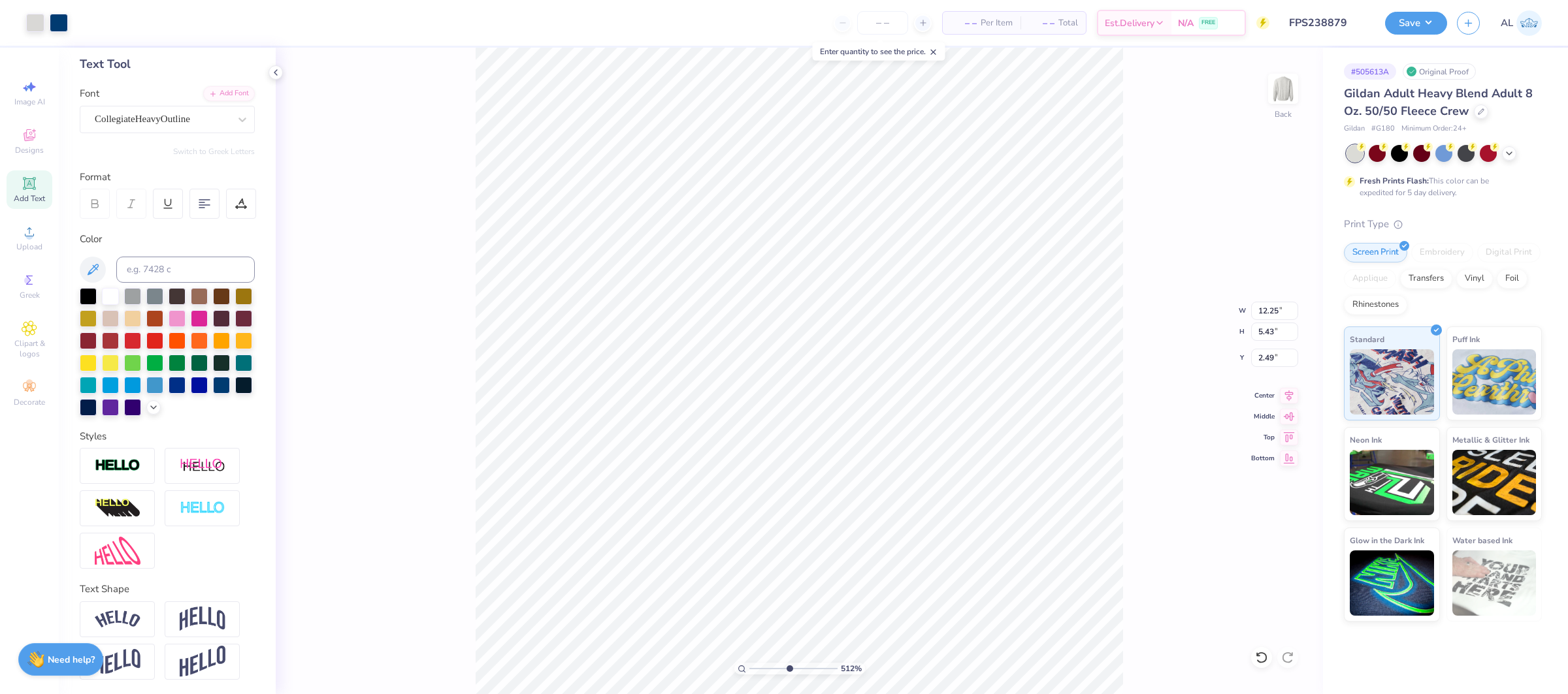
click at [788, 669] on input "range" at bounding box center [794, 669] width 88 height 11
type input "2.71"
type input "1"
click at [750, 664] on input "range" at bounding box center [794, 669] width 88 height 11
type input "12.28"
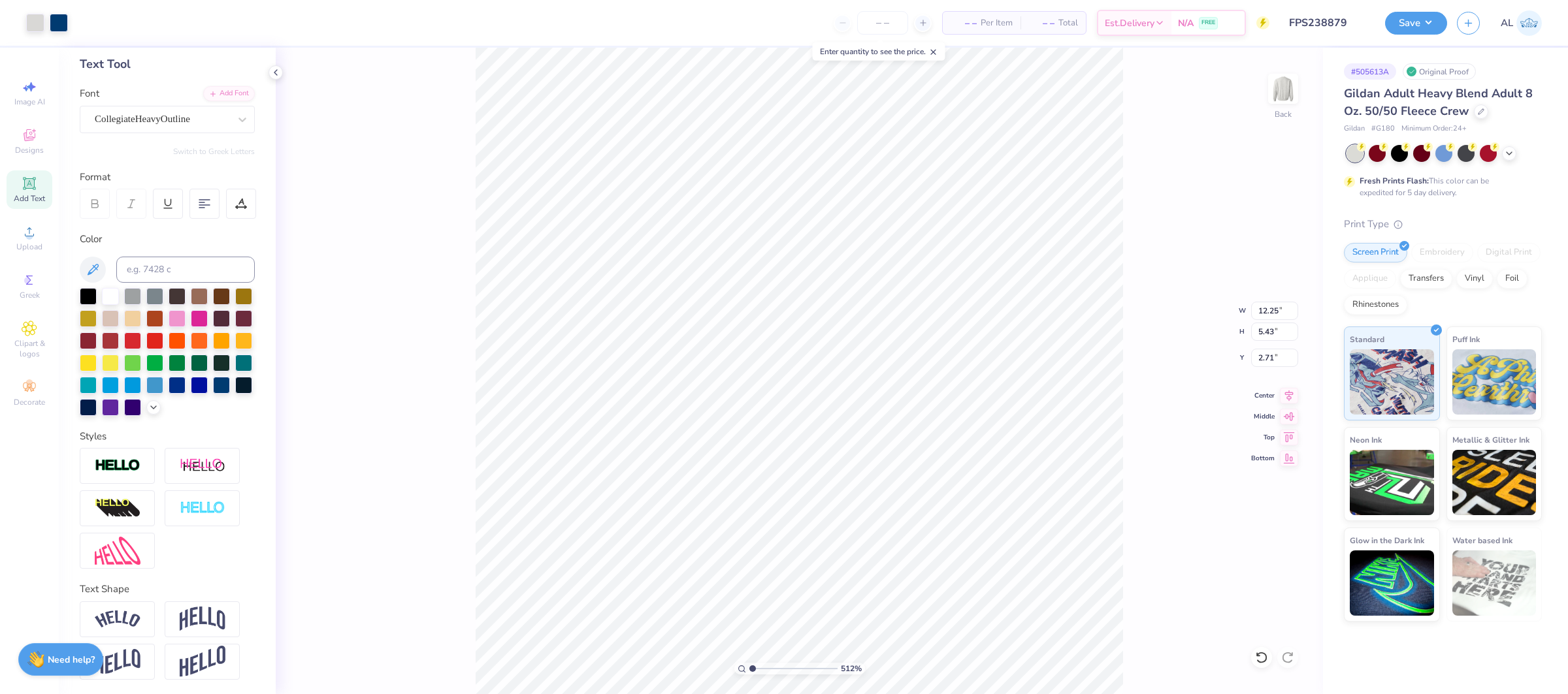
type input "5.45"
type input "12.00"
type input "4.85"
type input "3.00"
click at [786, 665] on input "range" at bounding box center [794, 669] width 88 height 11
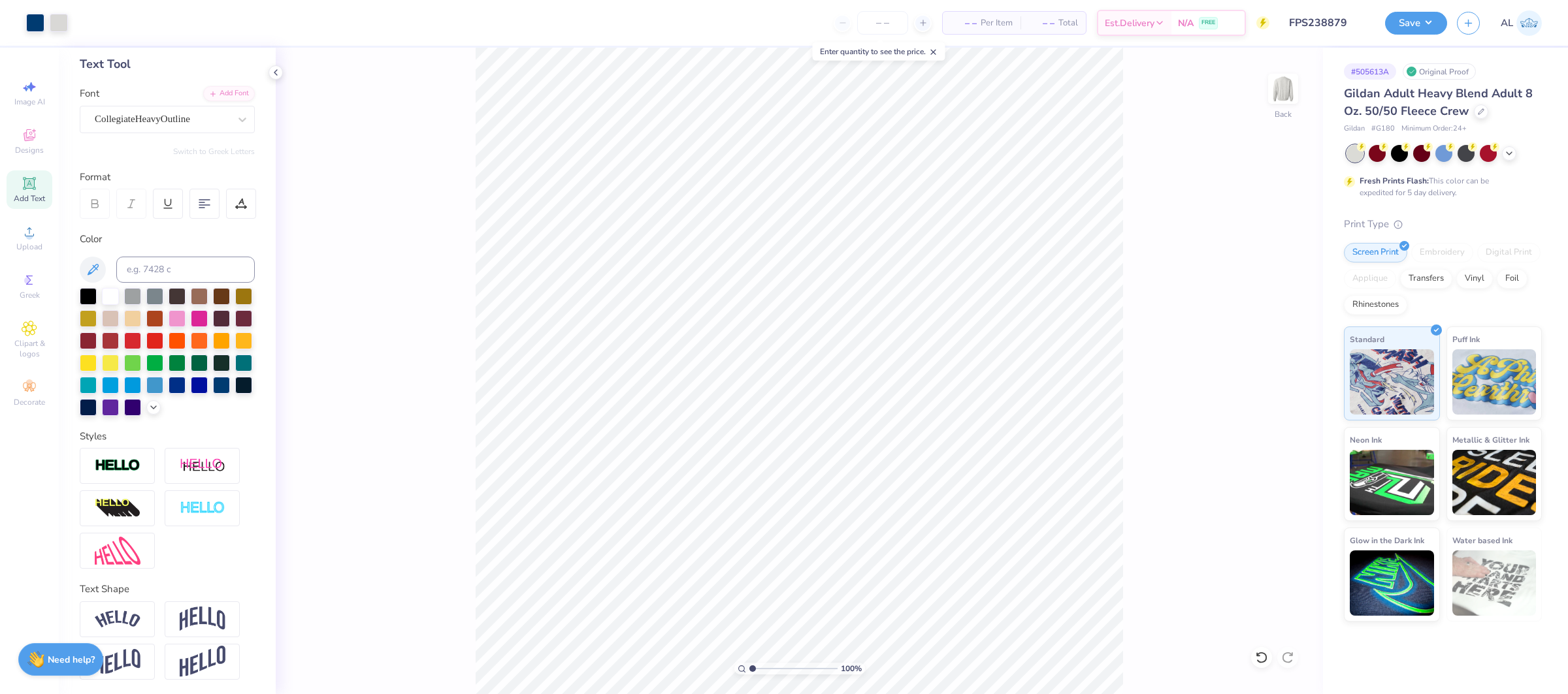
type input "1"
drag, startPoint x: 780, startPoint y: 669, endPoint x: 746, endPoint y: 671, distance: 34.1
click at [746, 671] on div "100 %" at bounding box center [799, 669] width 130 height 11
click at [44, 247] on div "Upload" at bounding box center [30, 238] width 46 height 38
click at [44, 235] on div "Upload" at bounding box center [30, 238] width 46 height 38
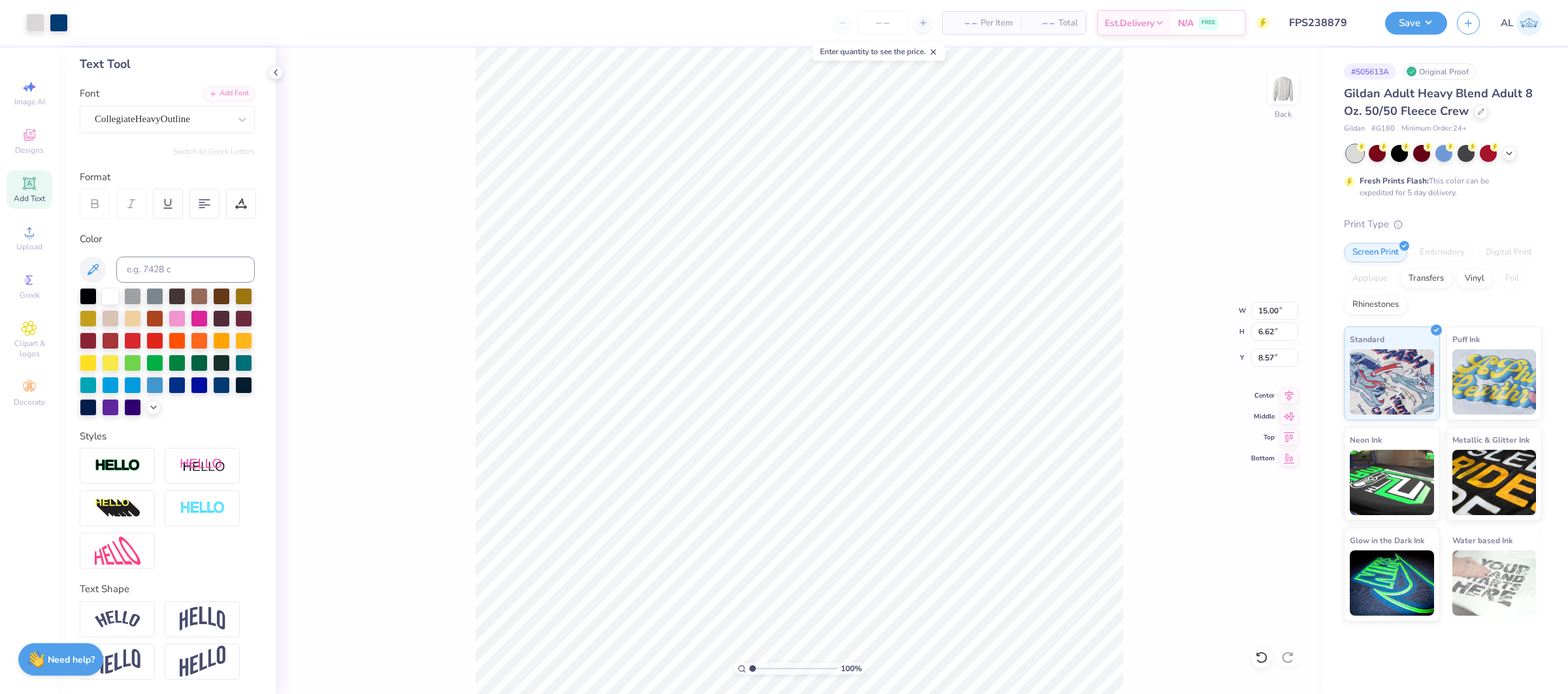
type input "15.00"
type input "6.62"
type input "8.57"
click at [1266, 309] on input "15.00" at bounding box center [1274, 310] width 47 height 18
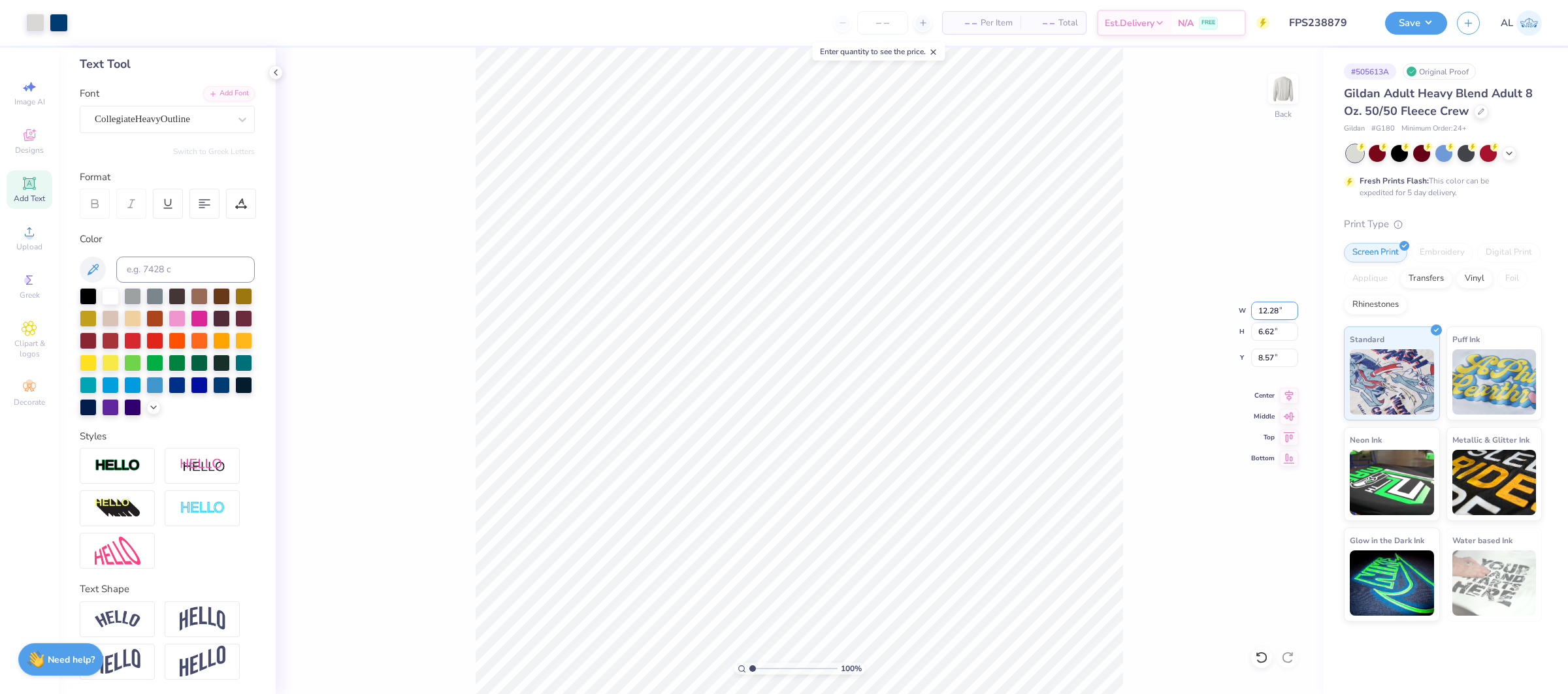
type input "12.28"
type input "5.42"
click at [1287, 398] on icon at bounding box center [1288, 393] width 18 height 15
click at [1264, 357] on input "9.17" at bounding box center [1274, 357] width 47 height 18
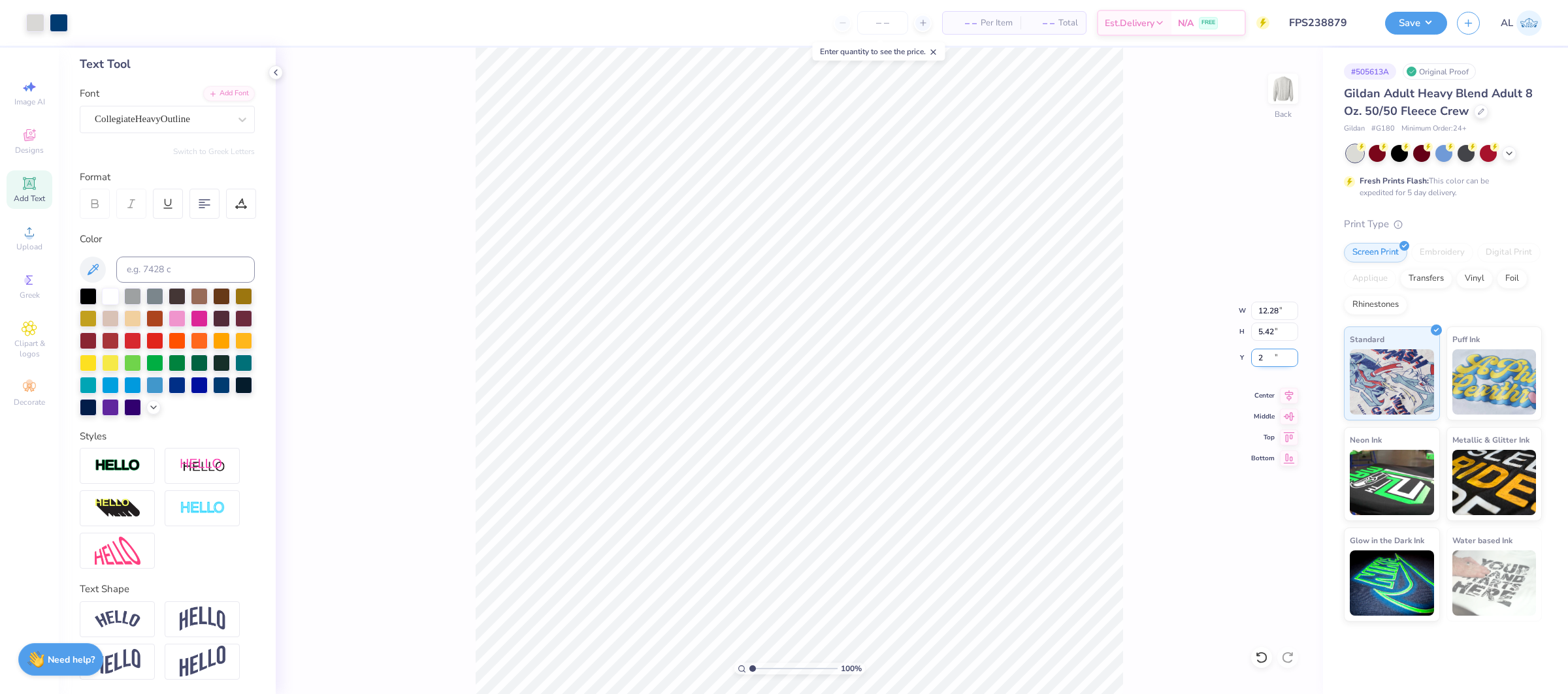
type input "2.00"
type input "5.26"
click at [789, 670] on input "range" at bounding box center [794, 669] width 88 height 11
type input "2.74"
type input "3.03"
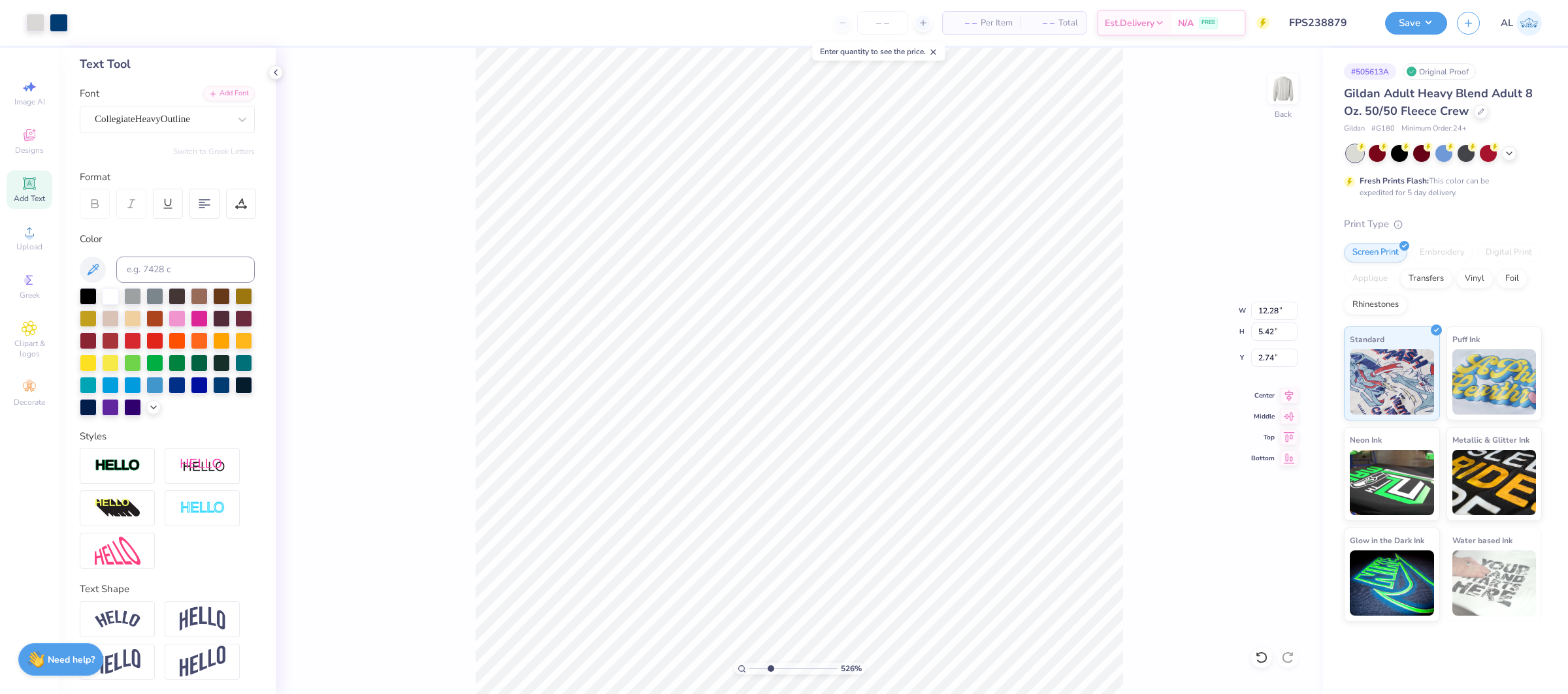
drag, startPoint x: 790, startPoint y: 667, endPoint x: 770, endPoint y: 668, distance: 20.0
click at [770, 668] on input "range" at bounding box center [794, 669] width 88 height 11
type input "12.28"
type input "1"
click at [750, 663] on input "range" at bounding box center [794, 669] width 88 height 11
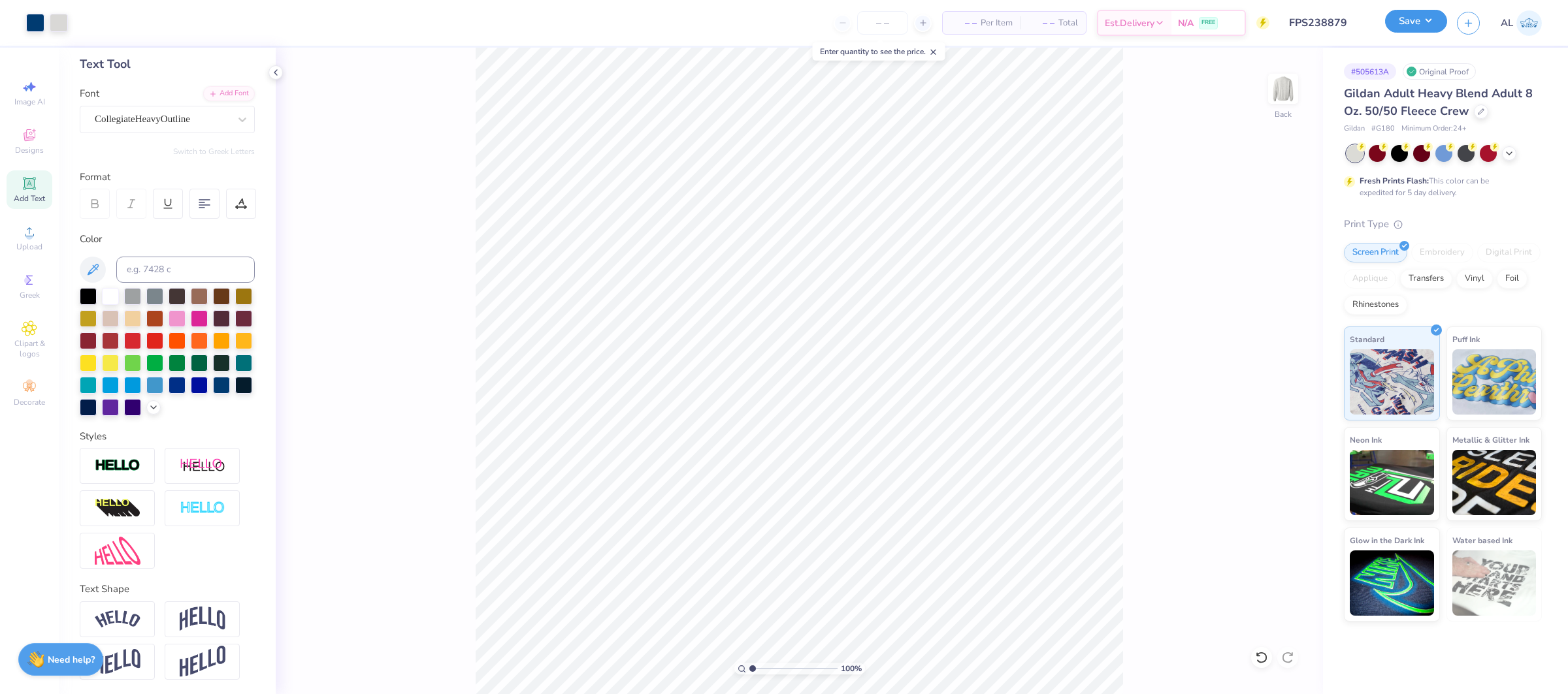
click at [1410, 16] on button "Save" at bounding box center [1416, 21] width 62 height 23
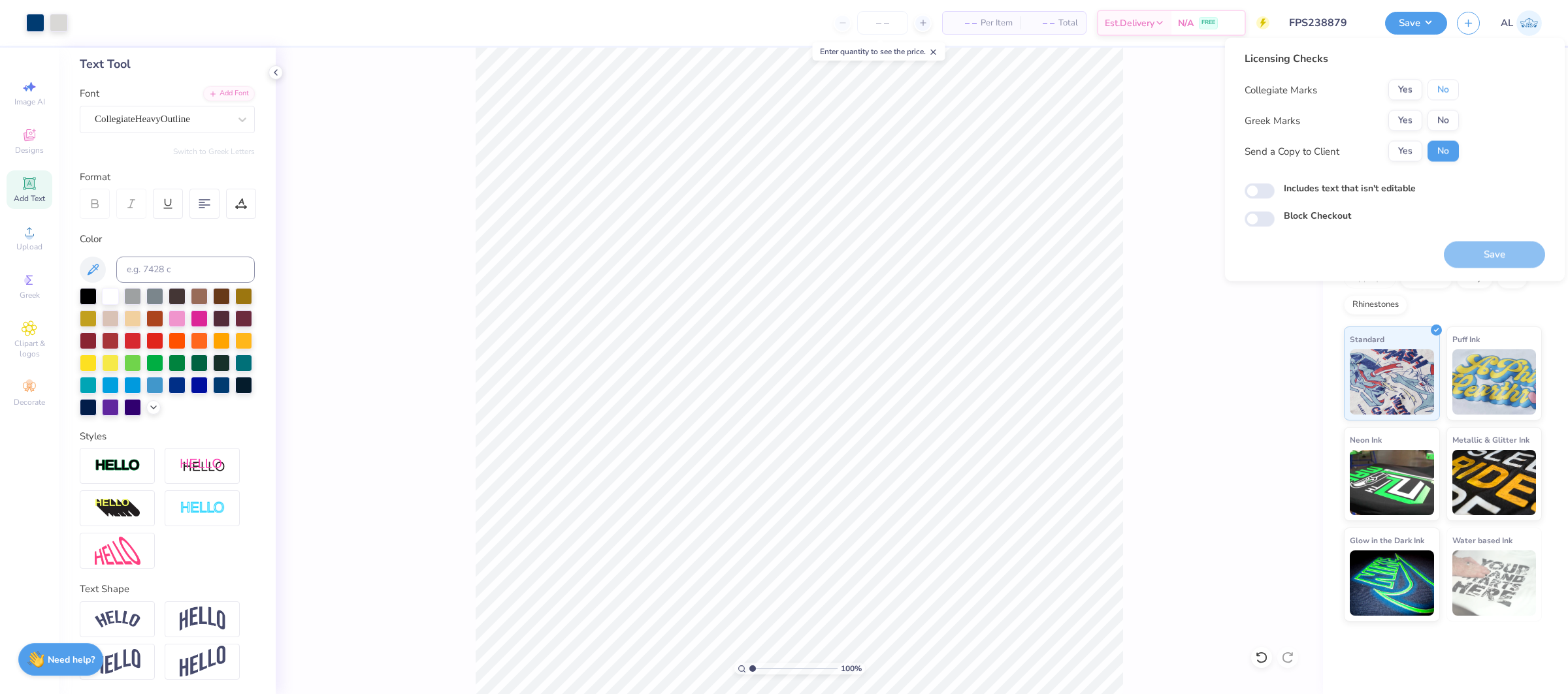
drag, startPoint x: 1445, startPoint y: 88, endPoint x: 1437, endPoint y: 109, distance: 22.5
click at [1445, 88] on button "No" at bounding box center [1443, 90] width 32 height 21
drag, startPoint x: 1489, startPoint y: 252, endPoint x: 873, endPoint y: 3, distance: 664.4
click at [1489, 252] on button "Save" at bounding box center [1494, 255] width 101 height 27
